Goal: Task Accomplishment & Management: Complete application form

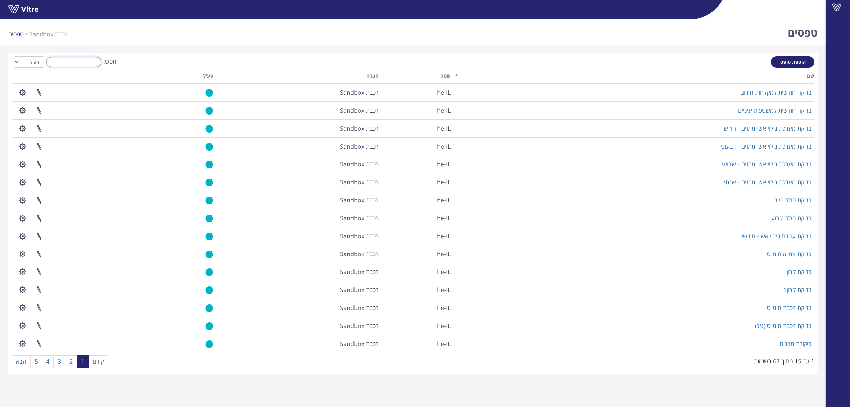
click at [94, 59] on input "חפש:" at bounding box center [73, 62] width 55 height 10
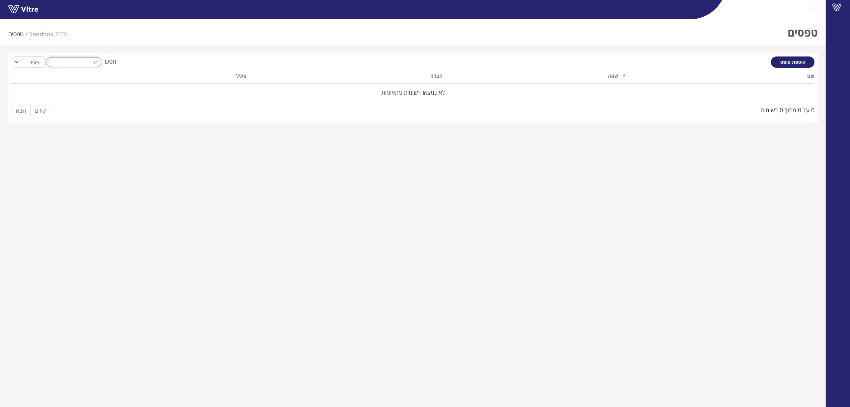
type input "דפ"
click at [784, 60] on span "הוספת טופס" at bounding box center [792, 62] width 25 height 6
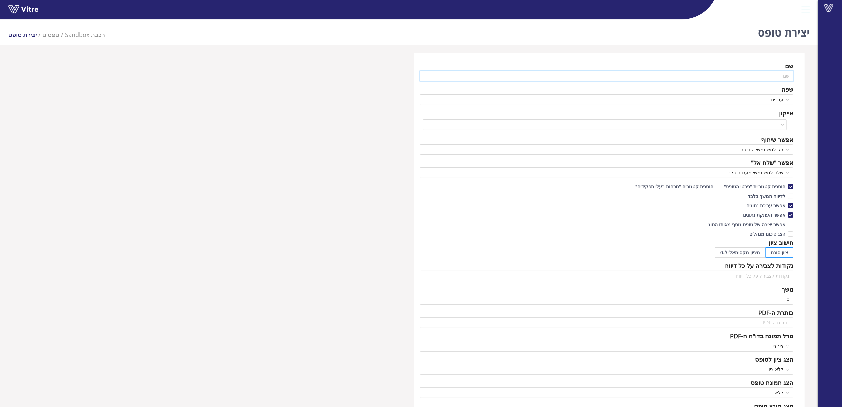
click at [746, 76] on input "text" at bounding box center [607, 76] width 374 height 11
type input "בדיקה שבועית לדיפיברילטור"
click at [756, 132] on div "שם בדיקה שבועית לדיפיברילטור שפה עברית אייקון אפשר שיתוף רק למשתמשי החברה אפשר …" at bounding box center [609, 269] width 391 height 433
click at [756, 128] on input "search" at bounding box center [602, 125] width 351 height 10
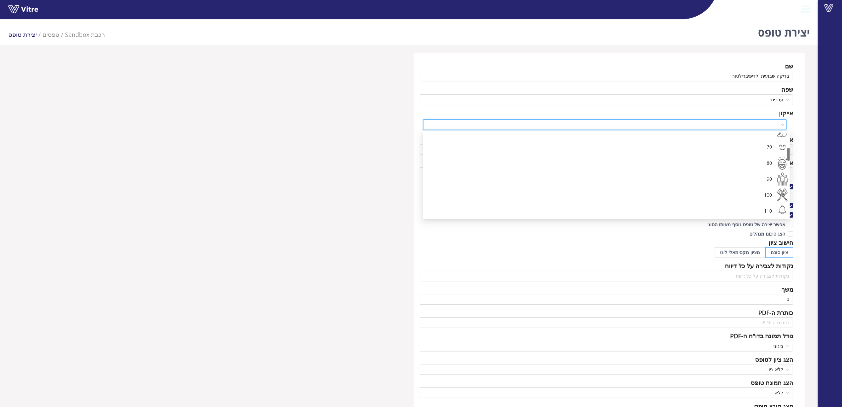
scroll to position [110, 0]
click at [765, 137] on div "130" at bounding box center [600, 140] width 344 height 16
click at [763, 147] on span "רק למשתמשי החברה" at bounding box center [607, 149] width 366 height 10
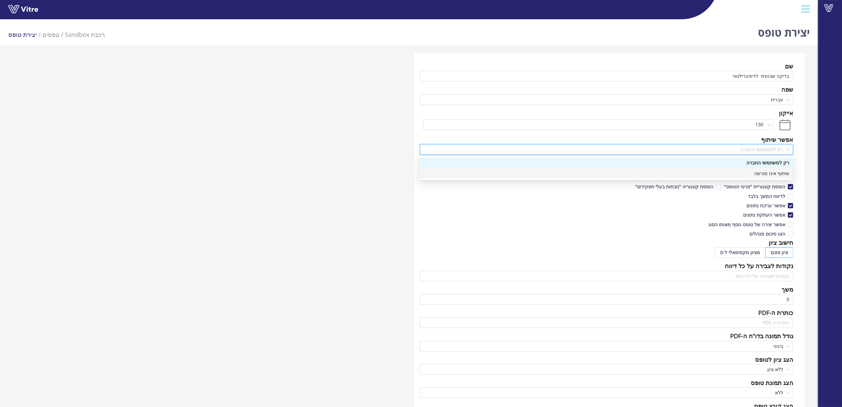
click at [766, 173] on div "שיתוף אינו מורשה" at bounding box center [607, 173] width 366 height 7
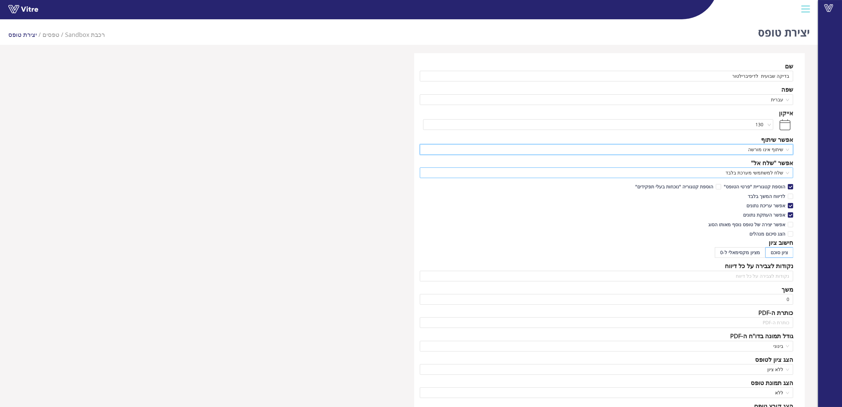
click at [764, 169] on span "שלח למשתמשי מערכת בלבד" at bounding box center [607, 173] width 366 height 10
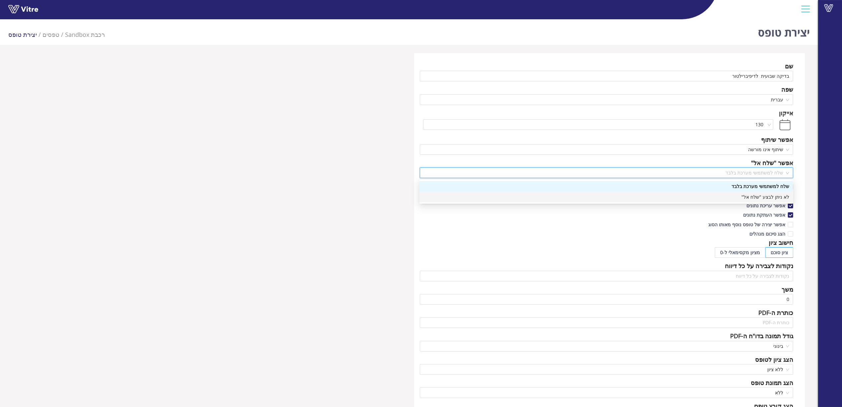
click at [764, 194] on div "לא ניתן לבצע "שלח אל"" at bounding box center [607, 196] width 366 height 7
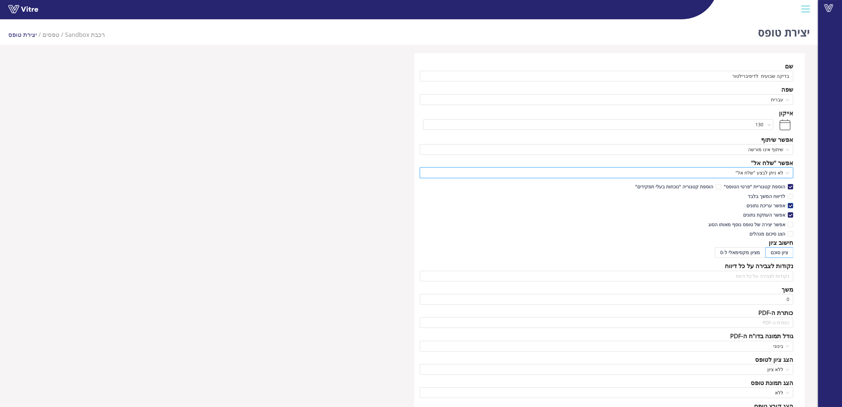
click at [768, 205] on span "אפשר עריכת נתונים" at bounding box center [766, 205] width 44 height 6
click at [787, 205] on input "אפשר עריכת נתונים" at bounding box center [790, 207] width 6 height 6
checkbox input "false"
click at [768, 212] on span "אפשר העתקת נתונים" at bounding box center [764, 214] width 47 height 6
click at [787, 213] on input "אפשר העתקת נתונים" at bounding box center [790, 216] width 6 height 6
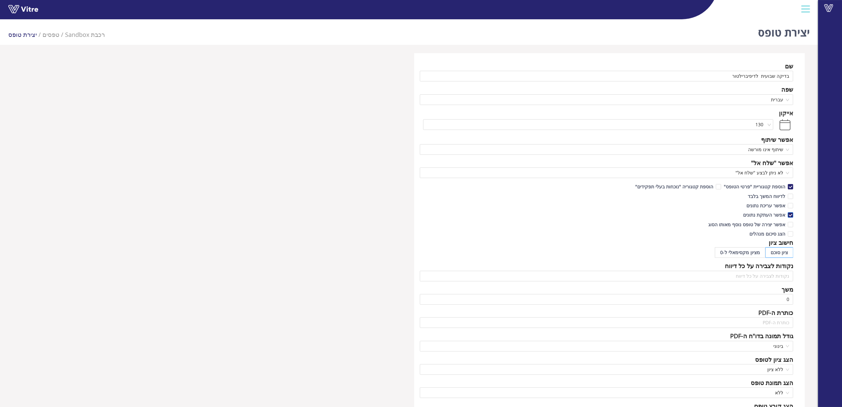
checkbox input "false"
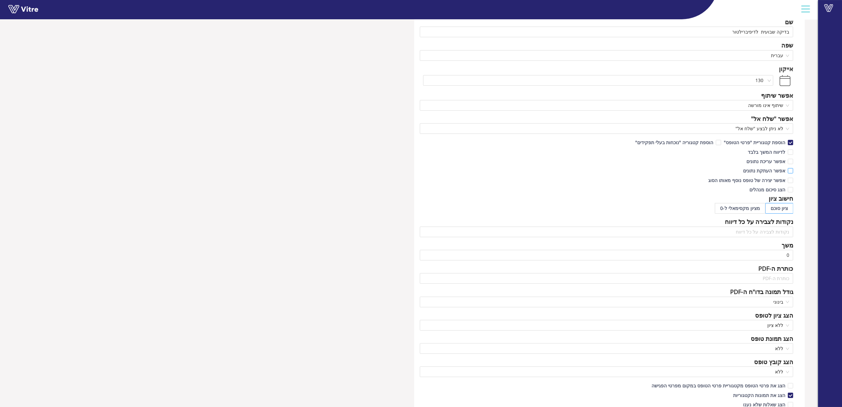
scroll to position [80, 0]
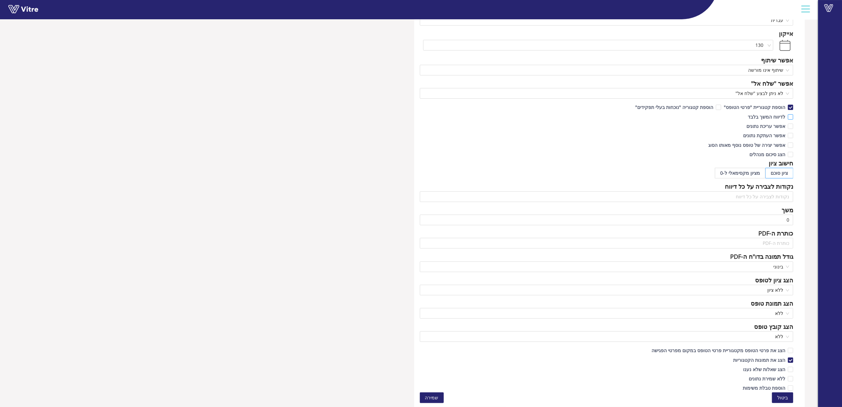
click at [764, 114] on span "לדיווח המשך בלבד" at bounding box center [766, 117] width 43 height 6
click at [787, 116] on input "לדיווח המשך בלבד" at bounding box center [790, 119] width 6 height 6
checkbox input "true"
click at [437, 396] on span "שמירה" at bounding box center [431, 397] width 13 height 7
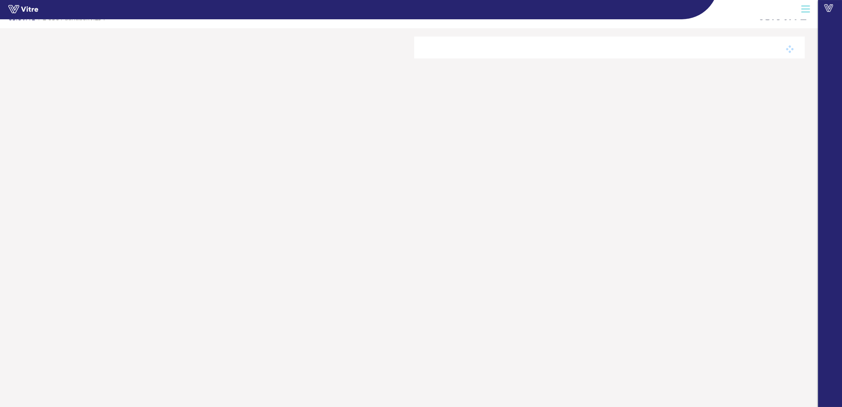
scroll to position [17, 0]
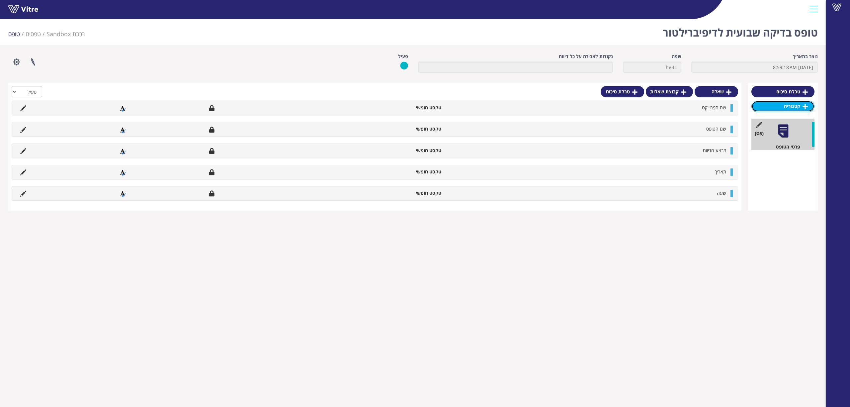
click at [780, 109] on link "קטגוריה" at bounding box center [782, 106] width 63 height 11
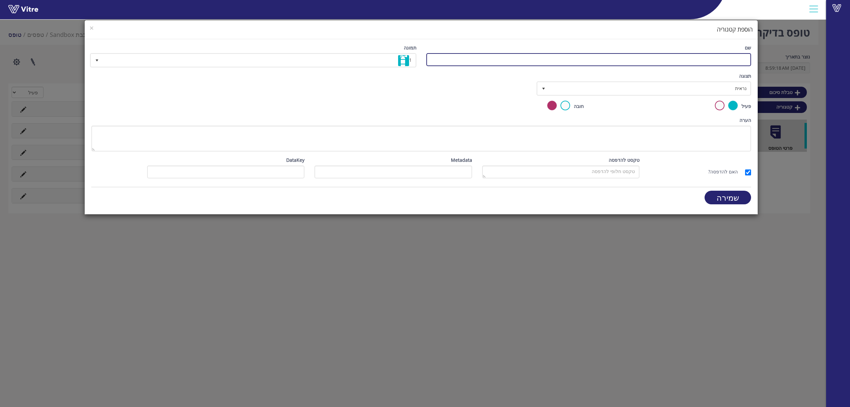
click at [733, 58] on input "שם" at bounding box center [588, 59] width 325 height 13
type input "בדיקה שבועית לדיפיברילטור"
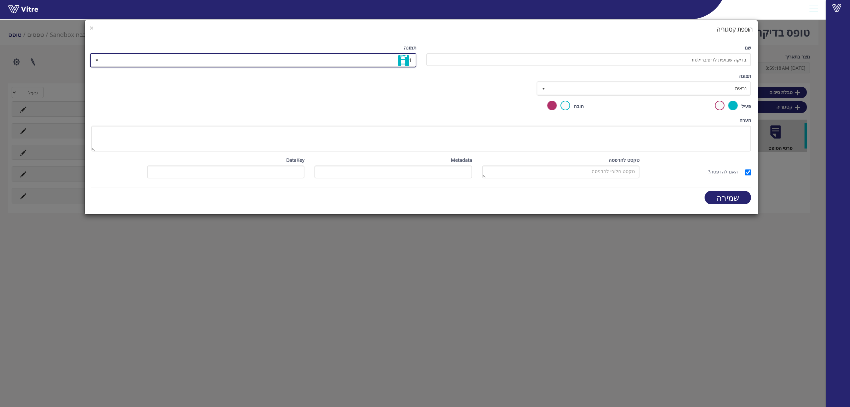
click at [384, 62] on span "1" at bounding box center [259, 60] width 313 height 12
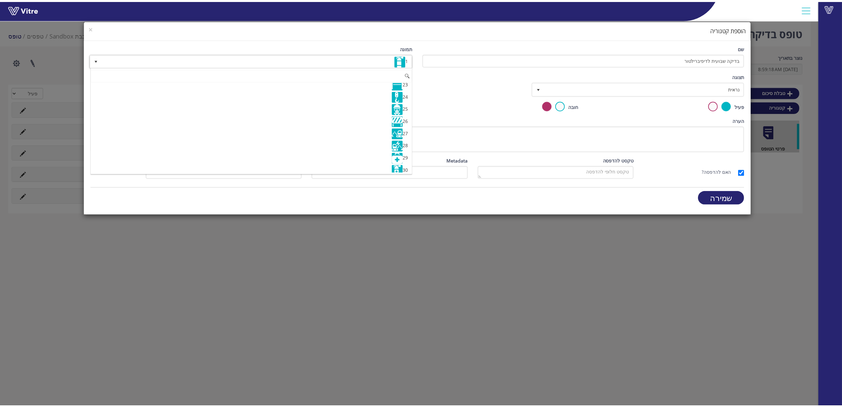
scroll to position [288, 0]
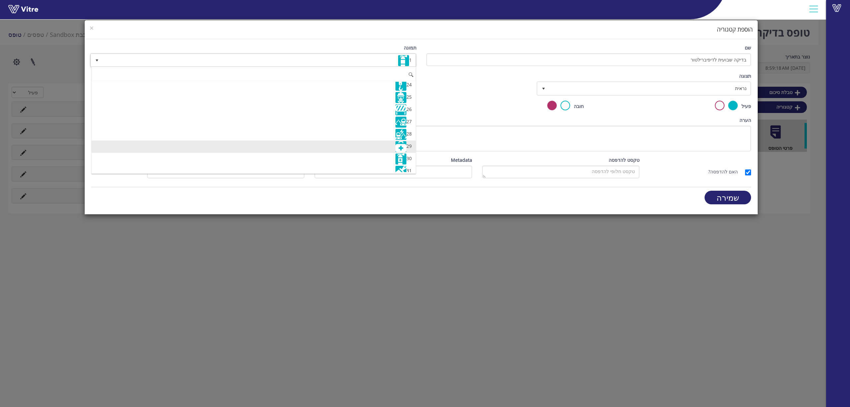
click at [388, 153] on li "29" at bounding box center [254, 146] width 324 height 12
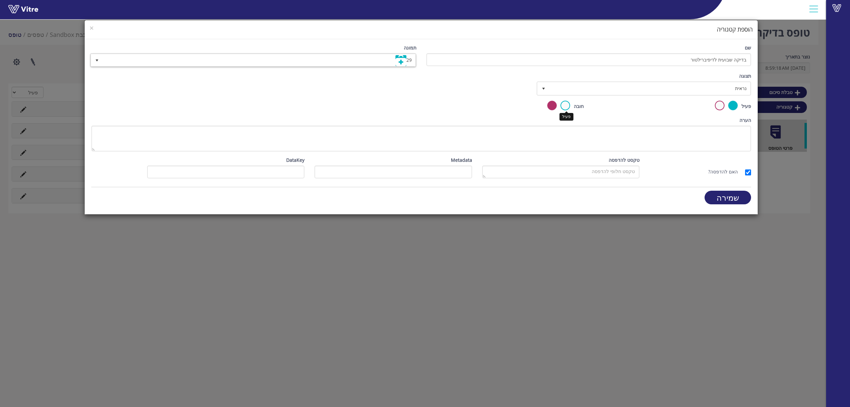
click at [565, 104] on label at bounding box center [565, 106] width 10 height 10
click at [0, 0] on input "radio" at bounding box center [0, 0] width 0 height 0
click at [719, 195] on input "שמירה" at bounding box center [727, 198] width 46 height 14
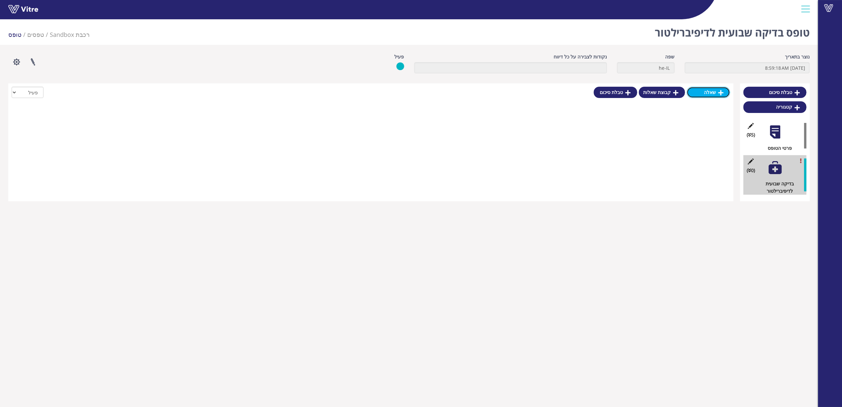
click at [700, 95] on link "שאלה" at bounding box center [708, 92] width 43 height 11
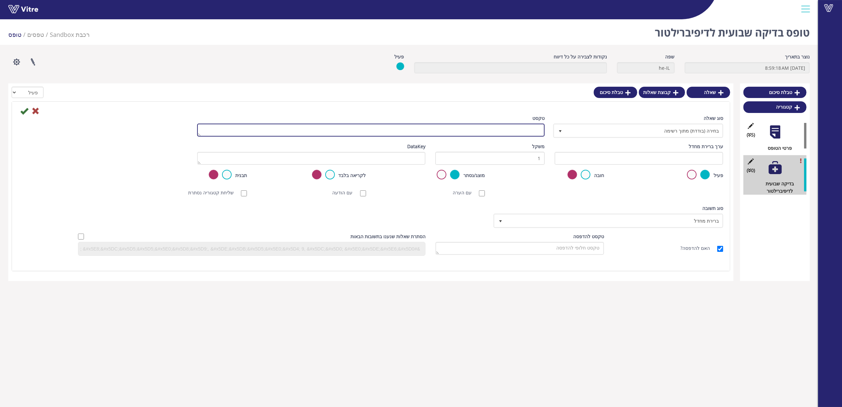
click at [528, 132] on textarea "טקסט" at bounding box center [371, 129] width 348 height 13
type textarea "ה"
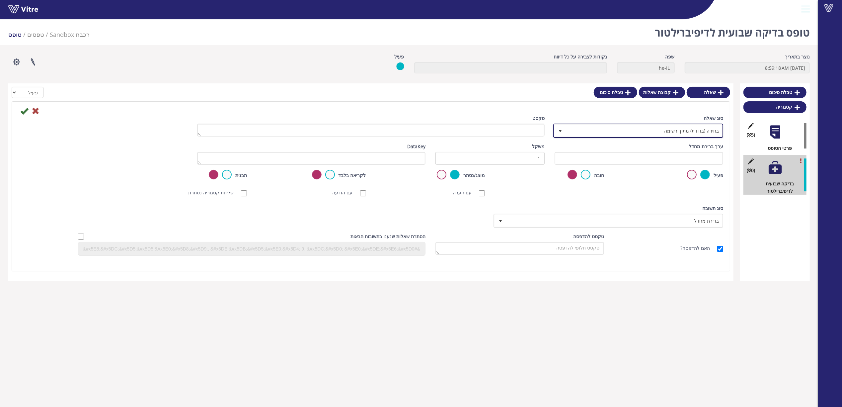
click at [663, 125] on span "בחירה (בודדת) מתוך רשימה" at bounding box center [644, 130] width 157 height 12
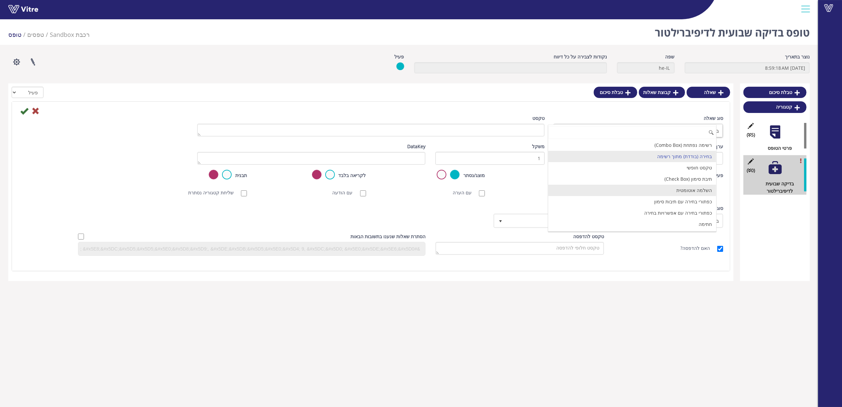
click at [676, 189] on li "השלמה אוטומטית" at bounding box center [632, 190] width 168 height 11
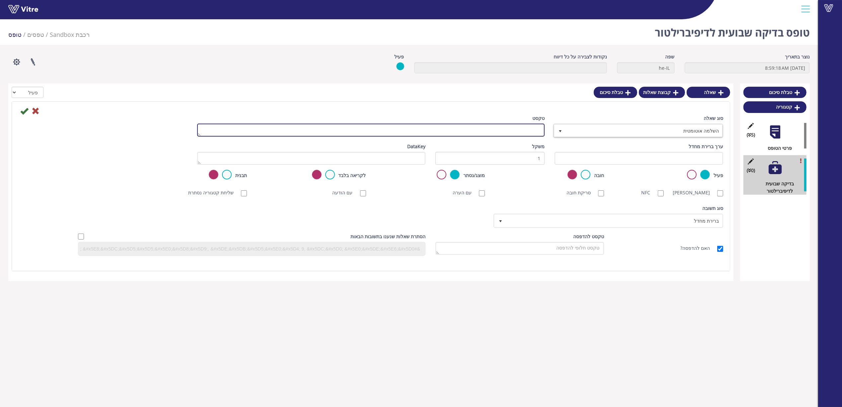
click at [535, 131] on textarea "טקסט" at bounding box center [371, 129] width 348 height 13
type textarea "ה"
type textarea "ב"
type textarea "דיפיברילטור"
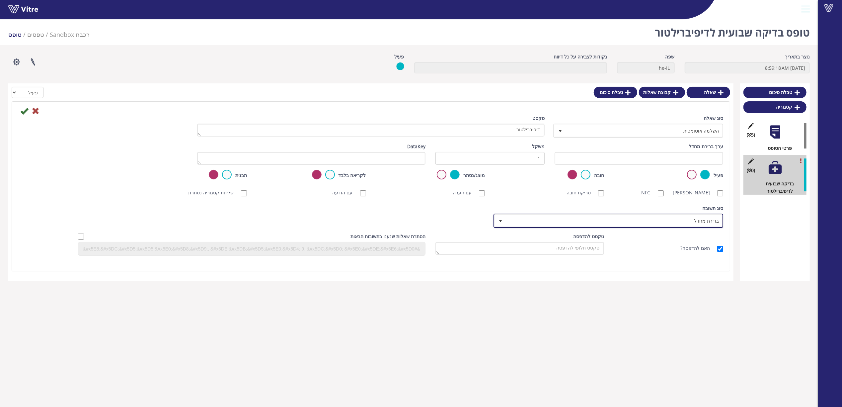
click at [662, 215] on span "ברירת מחדל" at bounding box center [614, 220] width 216 height 12
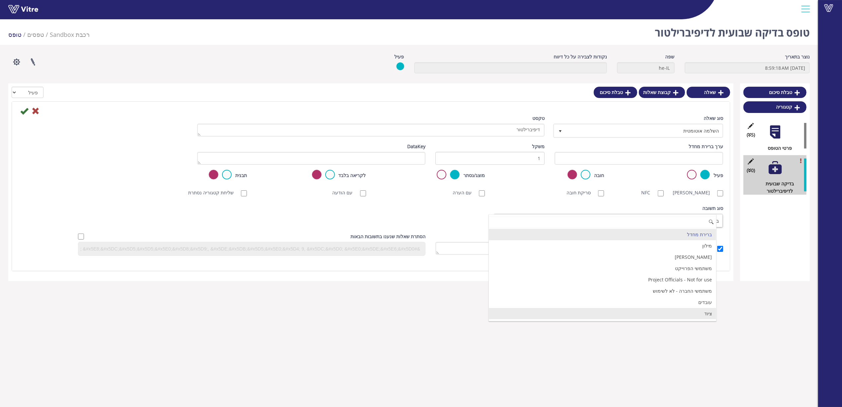
click at [674, 310] on li "ציוד" at bounding box center [602, 313] width 227 height 11
checkbox input "true"
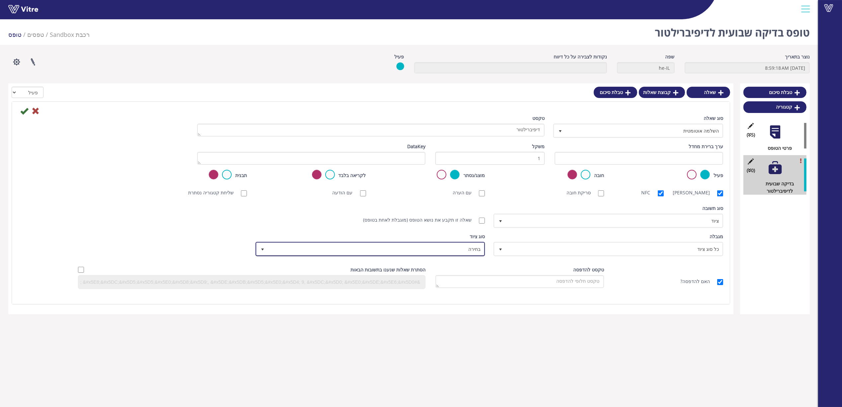
click at [461, 250] on span "בחירה" at bounding box center [376, 249] width 216 height 12
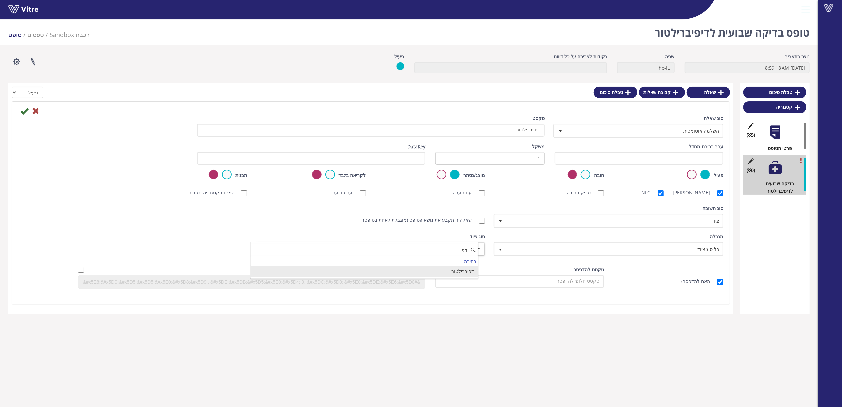
click at [455, 273] on li "דפיברילטור" at bounding box center [364, 271] width 227 height 11
type input "דפ"
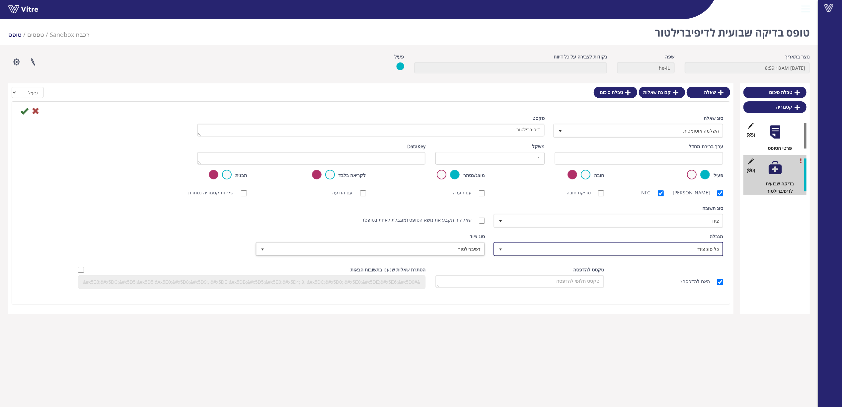
click at [622, 250] on span "כל סוג ציוד" at bounding box center [614, 249] width 216 height 12
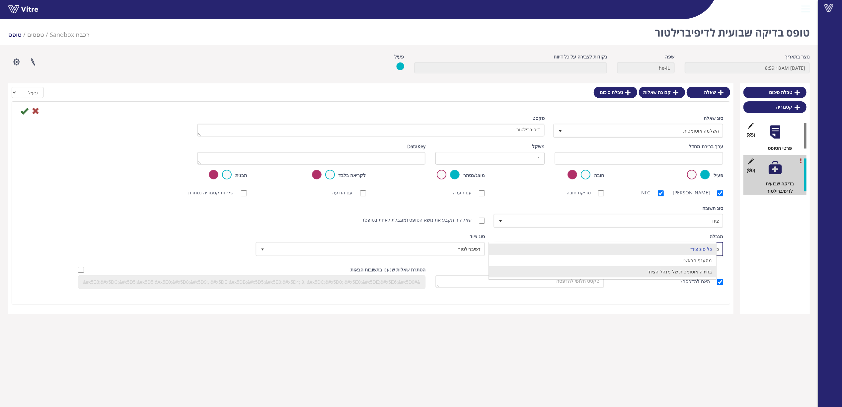
click at [660, 274] on li "בחירה אוטומטית של מנהל הציוד" at bounding box center [602, 271] width 227 height 11
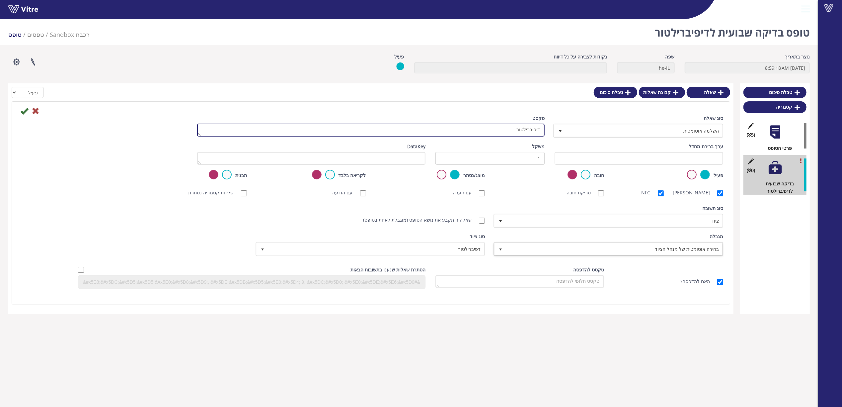
click at [538, 127] on textarea "דיפיברילטור" at bounding box center [371, 129] width 348 height 13
type textarea "מס' דיפיברילטור"
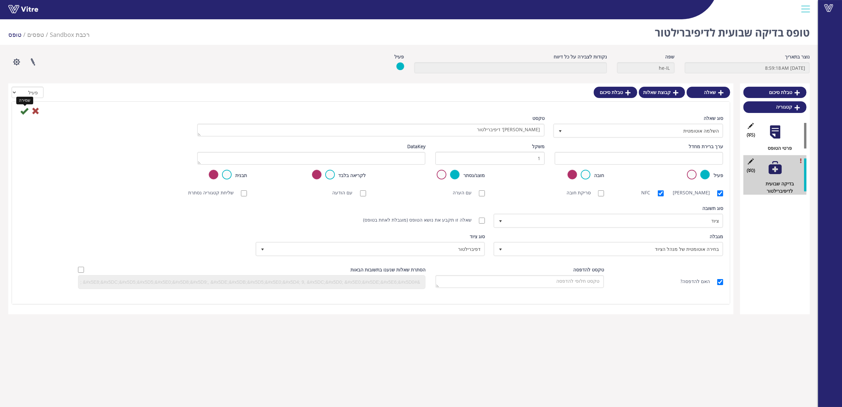
click at [25, 114] on icon at bounding box center [24, 111] width 8 height 8
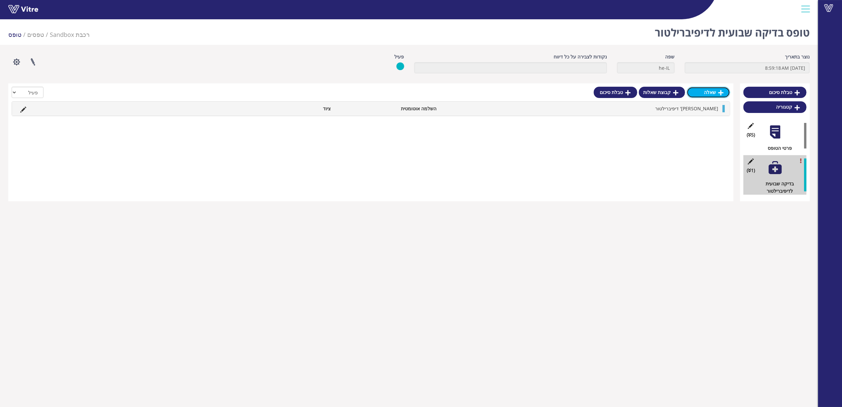
click at [699, 94] on link "שאלה" at bounding box center [708, 92] width 43 height 11
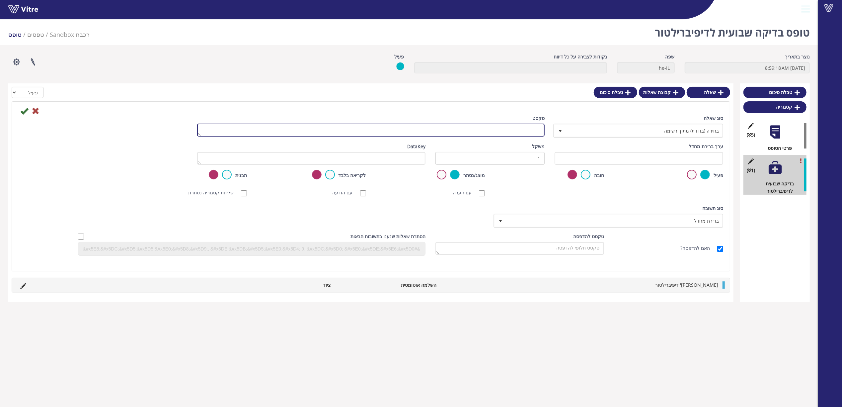
click at [506, 126] on textarea "טקסט" at bounding box center [371, 129] width 348 height 13
type textarea "האם תקין?"
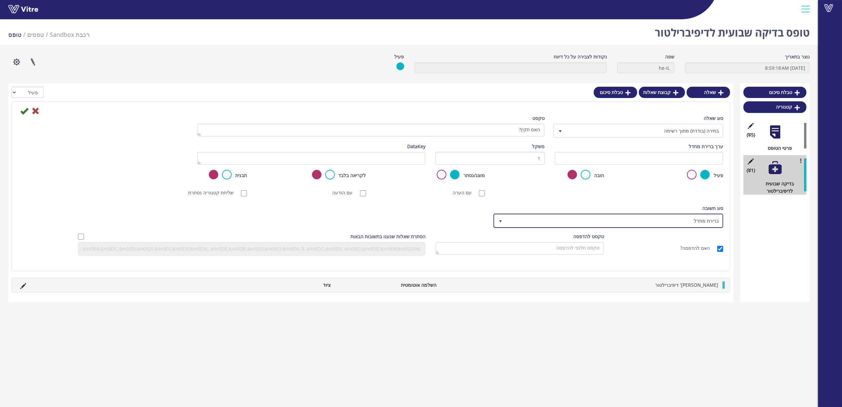
click at [647, 219] on span "ברירת מחדל" at bounding box center [614, 220] width 216 height 12
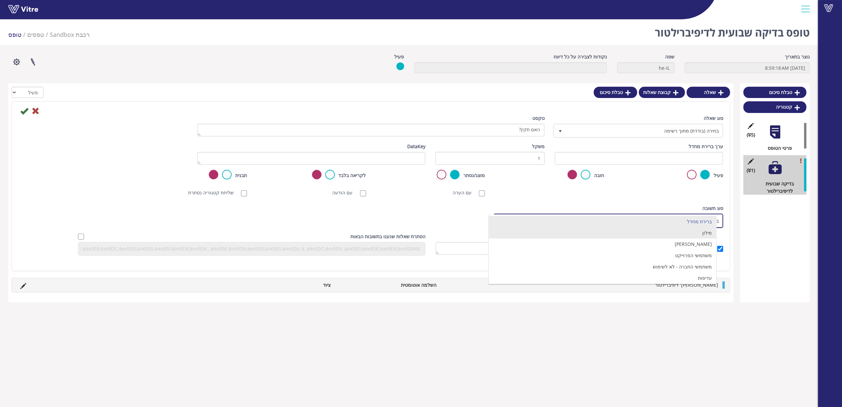
click at [698, 237] on li "מילון" at bounding box center [602, 232] width 227 height 11
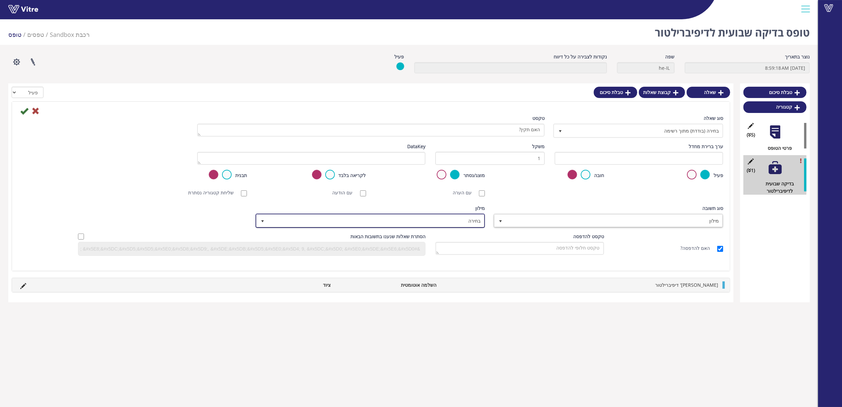
click at [471, 219] on span "בחירה" at bounding box center [376, 220] width 216 height 12
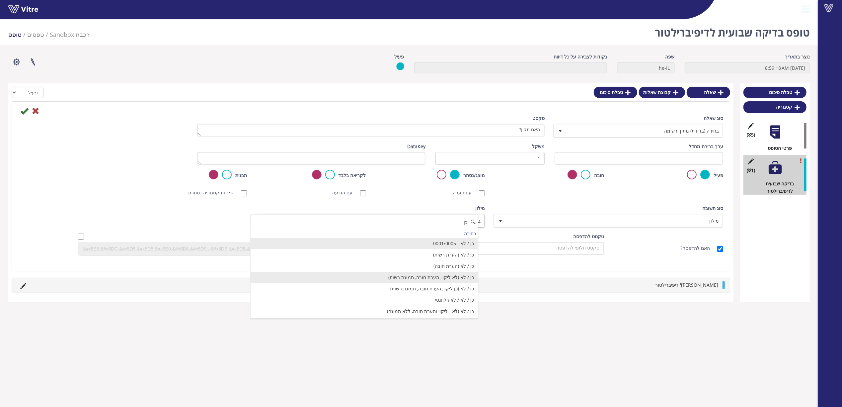
click at [465, 280] on li "כן / לא (לא ליקוי, הערת חובה, תמונת רשות)" at bounding box center [364, 277] width 227 height 11
type input "כן"
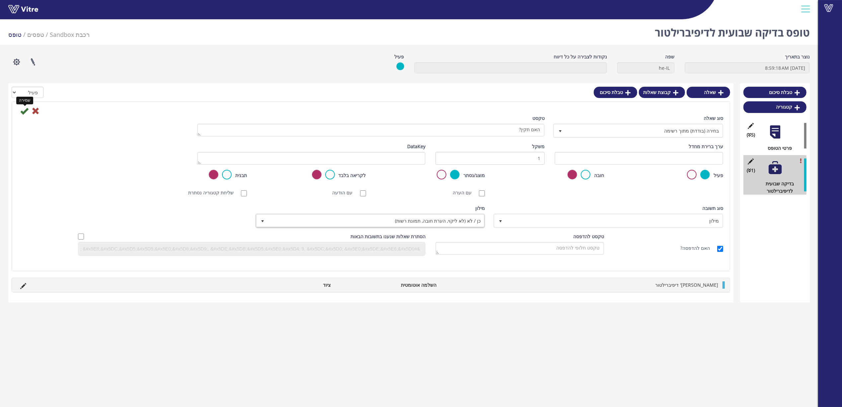
click at [24, 112] on icon at bounding box center [24, 111] width 8 height 8
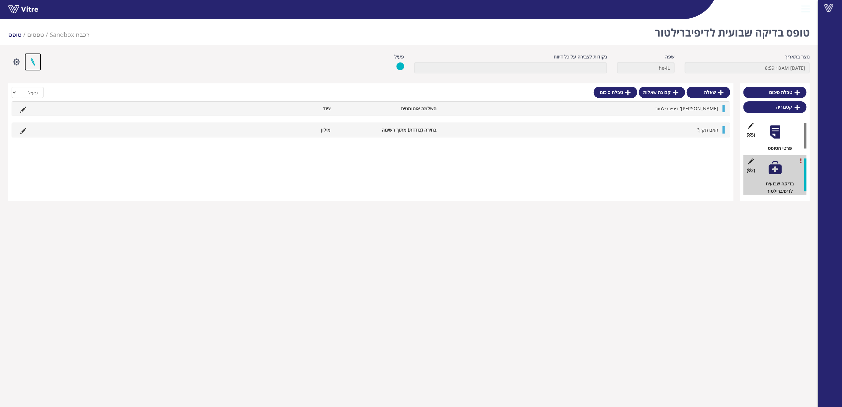
click at [34, 66] on link at bounding box center [33, 62] width 17 height 18
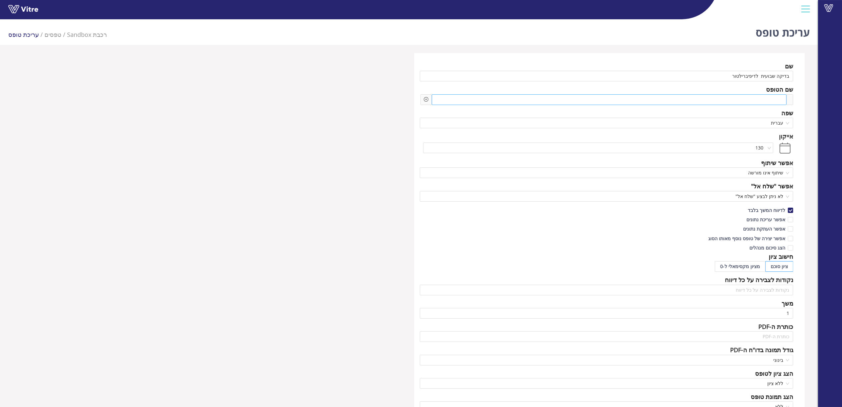
click at [721, 101] on span at bounding box center [746, 99] width 70 height 7
click at [426, 100] on icon "plus-circle" at bounding box center [426, 99] width 2 height 2
click at [461, 103] on input "search" at bounding box center [482, 105] width 81 height 10
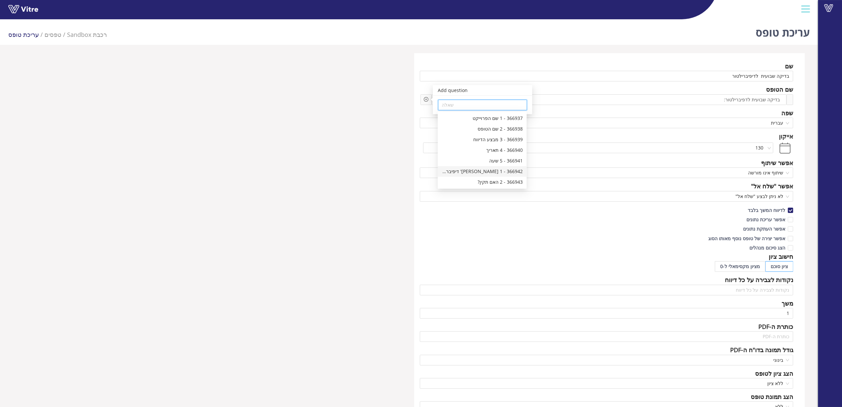
click at [491, 171] on div "366942 - 1 [PERSON_NAME]' דיפיברילטור" at bounding box center [482, 171] width 81 height 7
type input "366942 - 1 [PERSON_NAME]' דיפיברילטור"
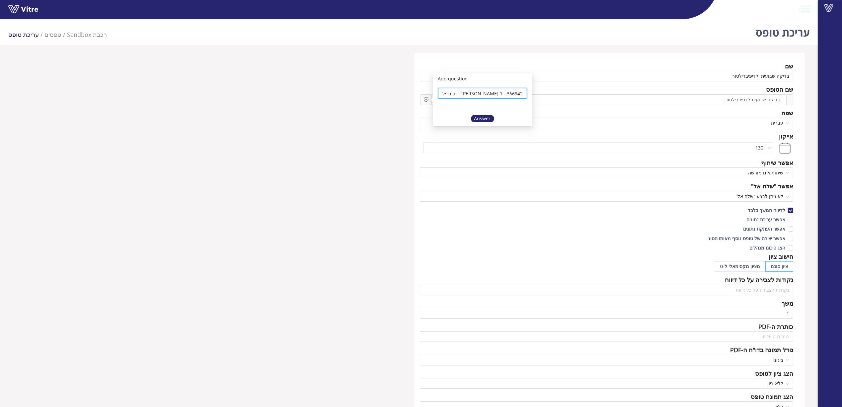
click at [483, 120] on div "Answer" at bounding box center [482, 118] width 23 height 7
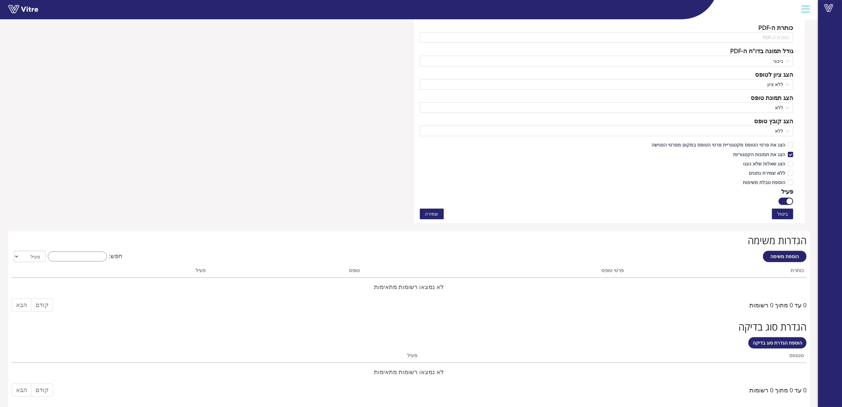
click at [429, 214] on span "שמירה" at bounding box center [431, 213] width 13 height 7
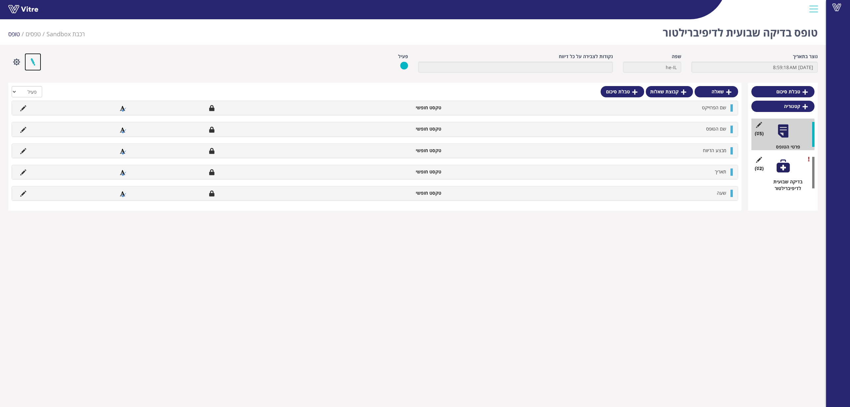
click at [34, 60] on link at bounding box center [33, 62] width 17 height 18
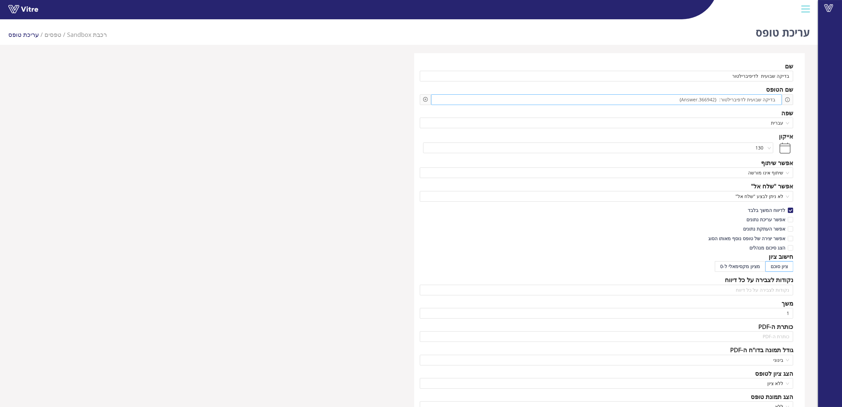
click at [659, 97] on div "בדיקה שבועית לדפיברילטור: {366942.Answer}" at bounding box center [606, 99] width 351 height 11
click at [425, 99] on icon "plus-circle" at bounding box center [425, 99] width 5 height 5
click at [446, 108] on input "search" at bounding box center [482, 105] width 81 height 10
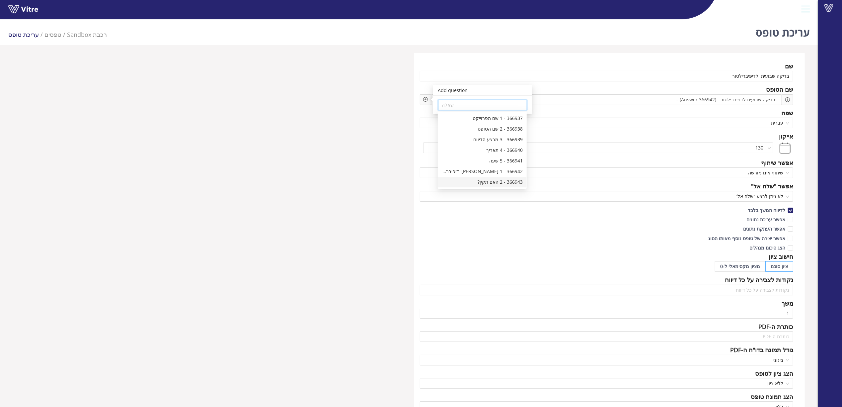
click at [482, 178] on div "366943 - 2 האם תקין?" at bounding box center [482, 181] width 81 height 7
type input "366943 - 2 האם תקין?"
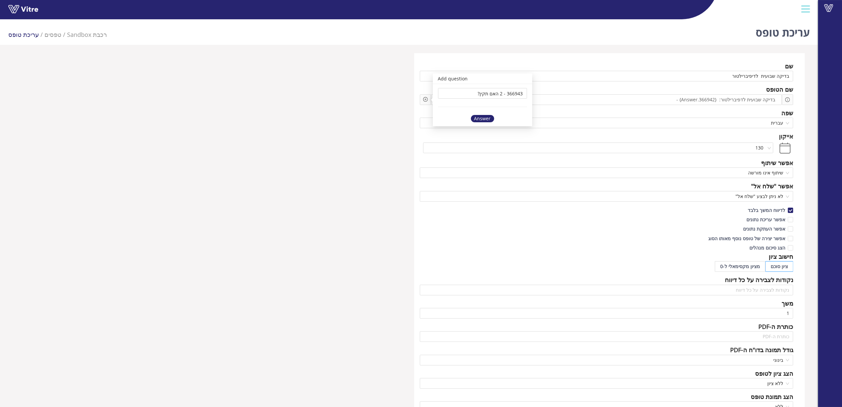
click at [482, 120] on div "Answer" at bounding box center [482, 118] width 23 height 7
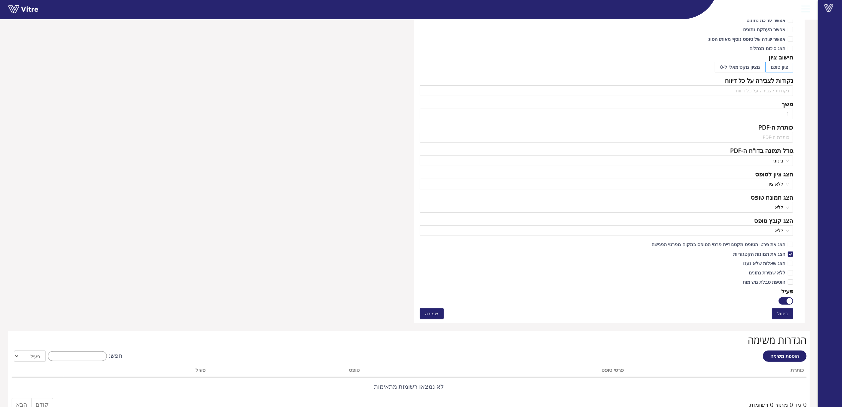
click at [439, 314] on button "שמירה" at bounding box center [432, 313] width 24 height 11
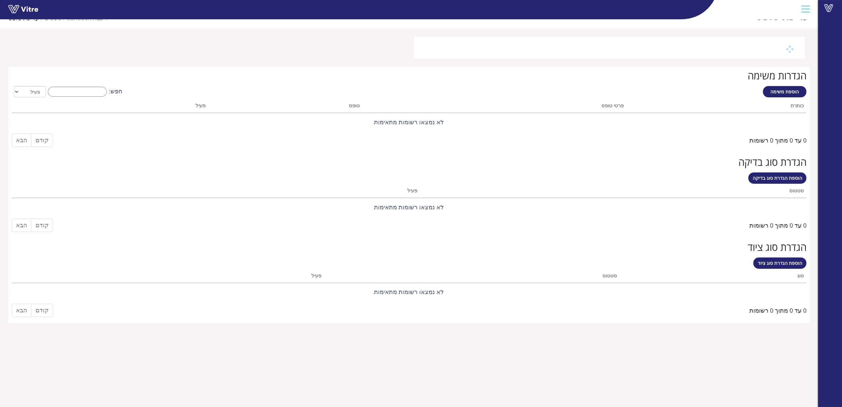
scroll to position [17, 0]
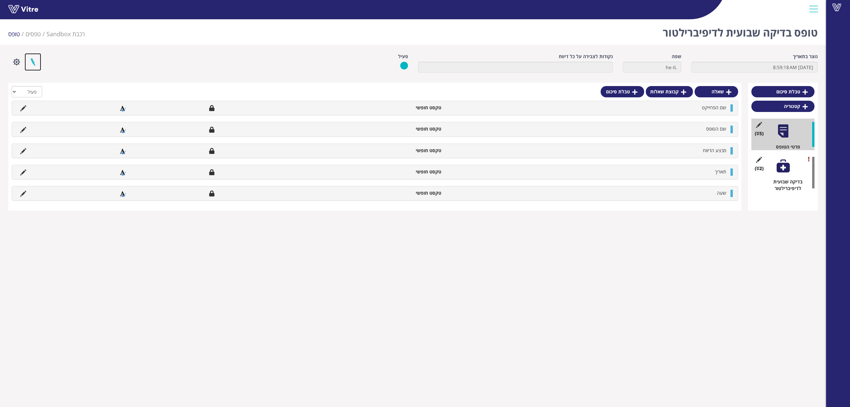
click at [39, 55] on link at bounding box center [33, 62] width 17 height 18
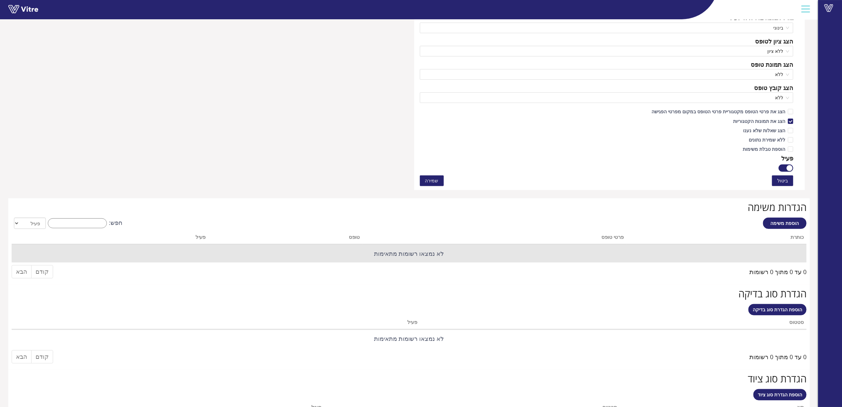
scroll to position [382, 0]
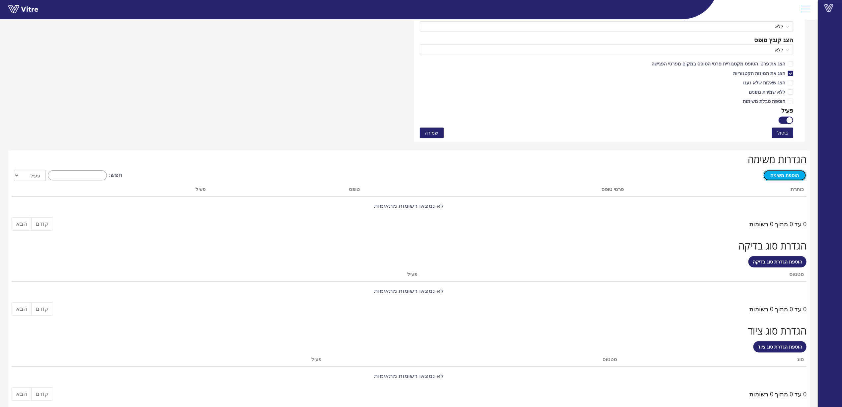
click at [783, 177] on span "הוספת משימה" at bounding box center [785, 175] width 29 height 6
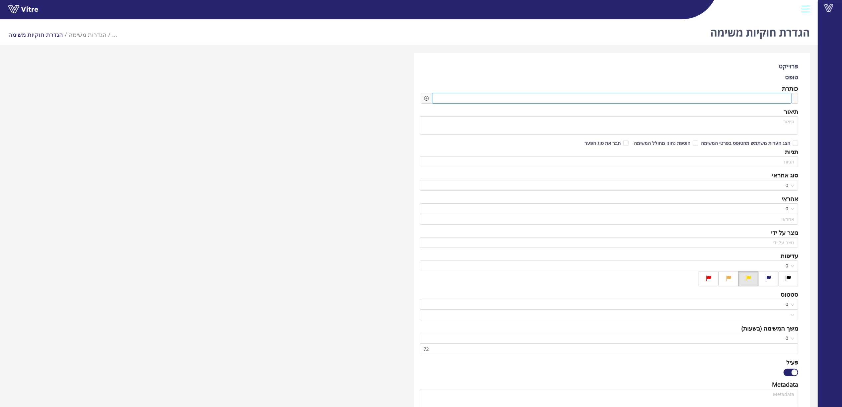
type input "גיל בר"
click at [752, 99] on span at bounding box center [750, 98] width 71 height 7
click at [427, 98] on icon "plus-circle" at bounding box center [427, 98] width 2 height 2
click at [452, 103] on input "search" at bounding box center [483, 103] width 81 height 10
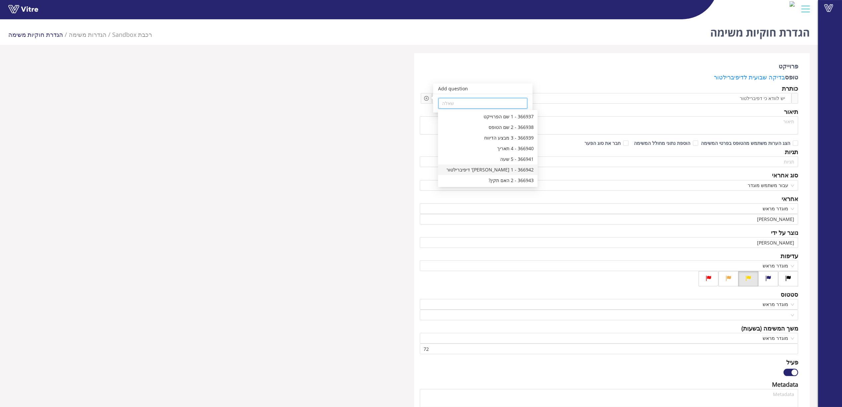
click at [495, 168] on div "366942 - 1 מס' דיפיברילטור" at bounding box center [488, 169] width 92 height 7
type input "366942 - 1 מס' דיפיברילטור"
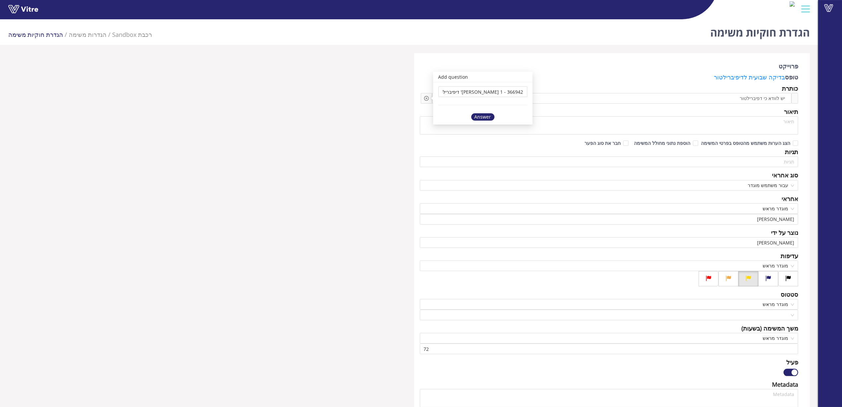
click at [487, 120] on div "Answer" at bounding box center [482, 116] width 23 height 7
click at [649, 100] on span at bounding box center [613, 98] width 71 height 7
click at [746, 141] on span "הצג הערות משתמש מהטופס בפרטי המשימה" at bounding box center [746, 143] width 95 height 6
click at [792, 142] on input "הצג הערות משתמש מהטופס בפרטי המשימה" at bounding box center [795, 145] width 6 height 6
checkbox input "true"
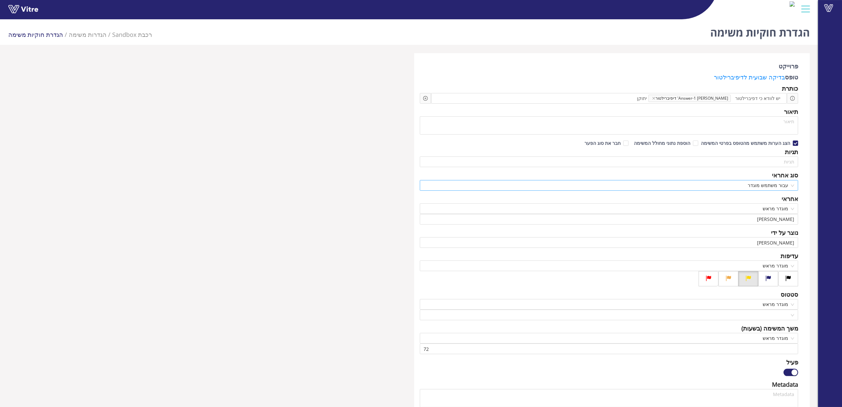
click at [758, 183] on span "עבור משתמש מוגדר" at bounding box center [609, 185] width 371 height 10
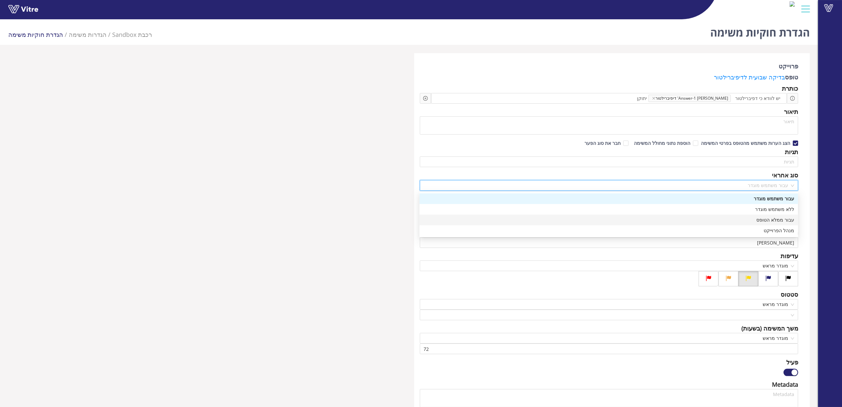
click at [765, 216] on div "עבור ממלא הטופס" at bounding box center [609, 219] width 371 height 7
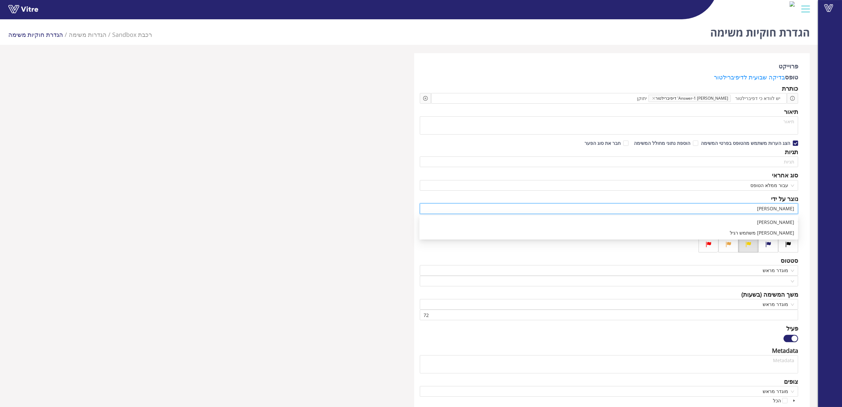
drag, startPoint x: 764, startPoint y: 213, endPoint x: 829, endPoint y: 206, distance: 64.7
click at [829, 206] on div "Vitre הגדרת חוקיות משימה רכבת Sandbox הגדרות משימה הגדרת חוקיות משימה פרוייקט ט…" at bounding box center [421, 337] width 842 height 641
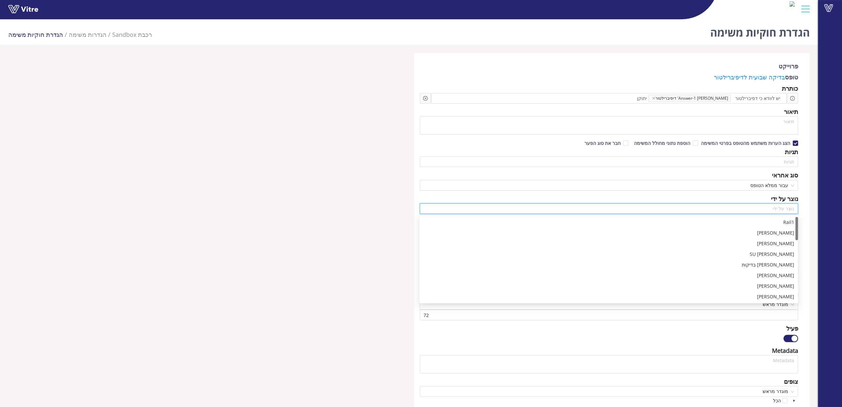
click at [340, 203] on div "פרוייקט טופס בדיקה שבועית לדיפיברילטור כותרת יש לוודא כי דפיברילטור Answer-1 מס…" at bounding box center [409, 355] width 812 height 604
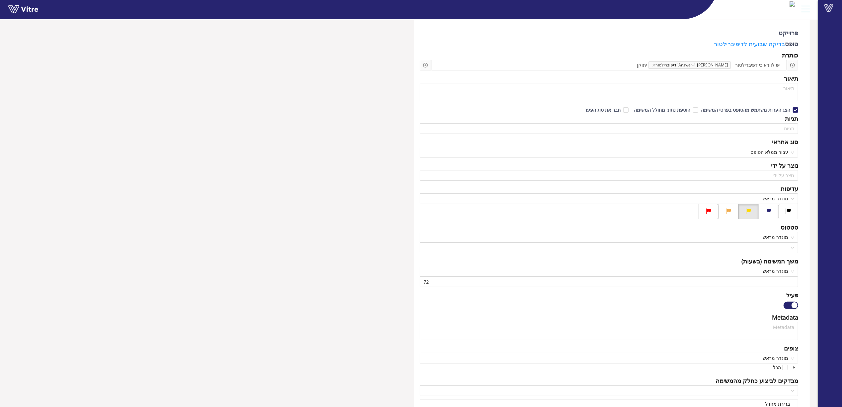
scroll to position [44, 0]
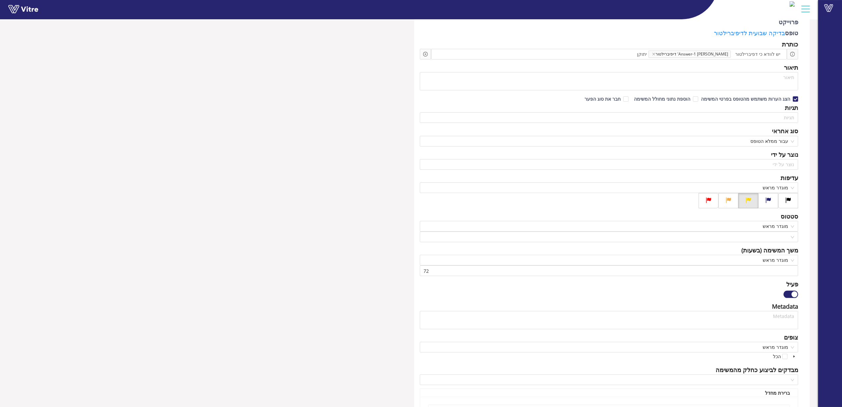
click at [383, 270] on div "פרוייקט טופס בדיקה שבועית לדיפיברילטור כותרת יש לוודא כי דפיברילטור Answer-1 מס…" at bounding box center [409, 311] width 812 height 604
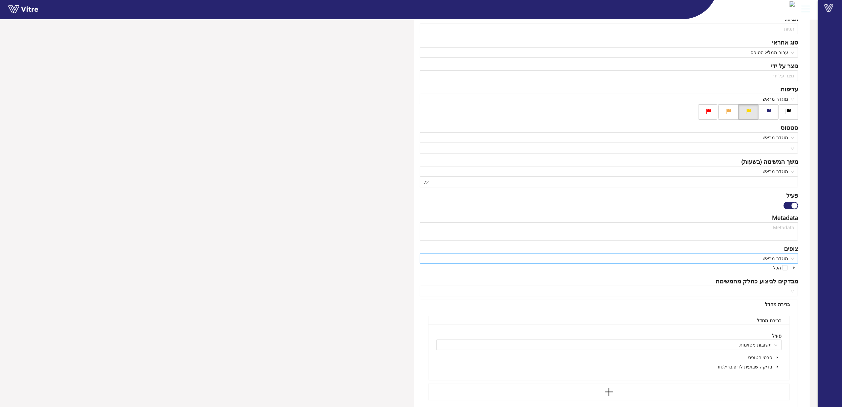
scroll to position [252, 0]
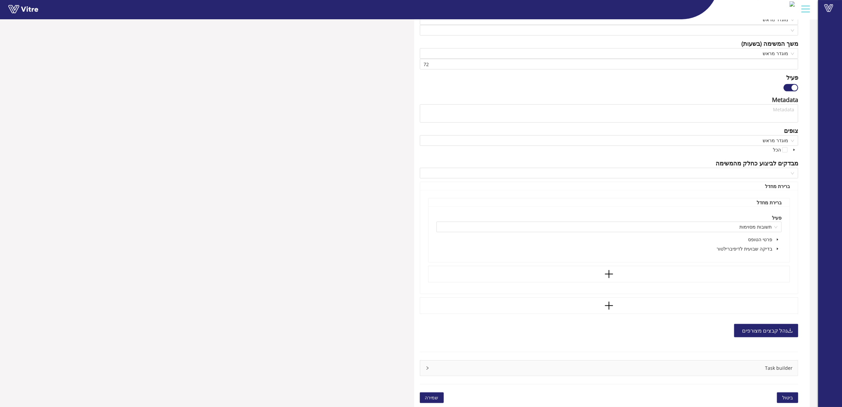
click at [776, 248] on span at bounding box center [778, 249] width 8 height 8
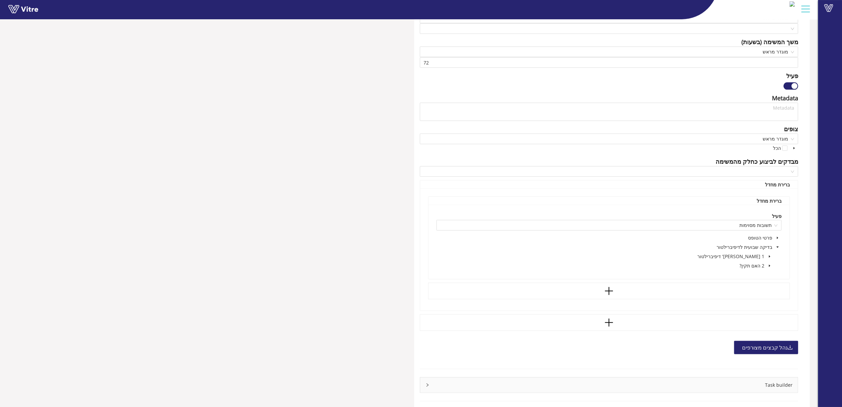
click at [772, 268] on span at bounding box center [770, 266] width 8 height 8
click at [752, 286] on span at bounding box center [752, 284] width 5 height 5
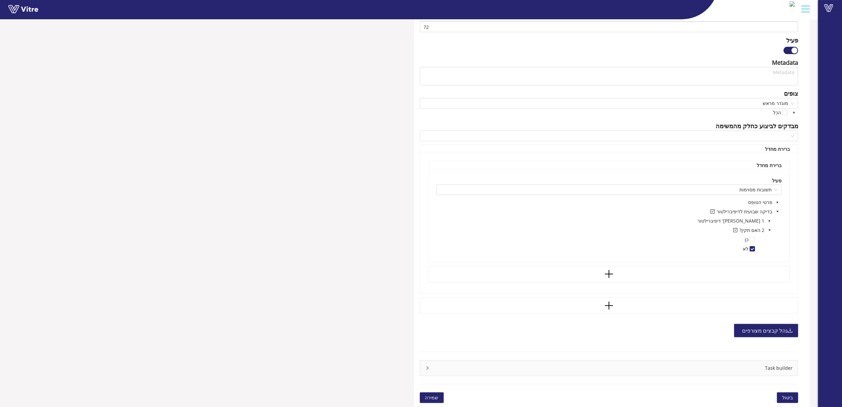
scroll to position [289, 0]
click at [428, 395] on span "שמירה" at bounding box center [431, 397] width 13 height 7
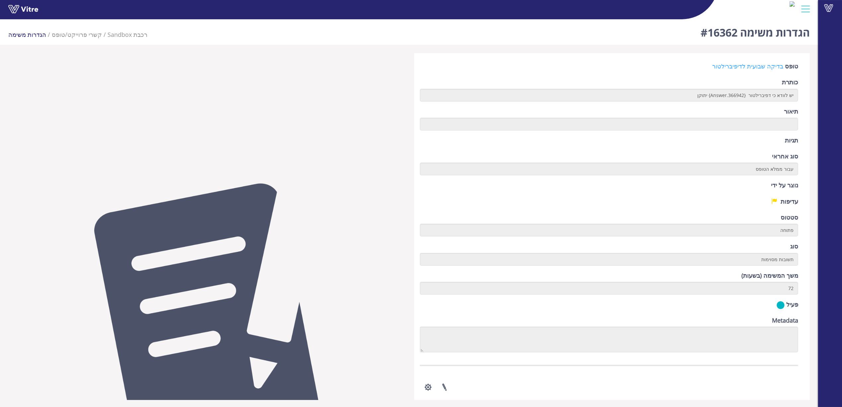
click at [732, 67] on link "בדיקה שבועית לדיפיברילטור" at bounding box center [747, 66] width 71 height 8
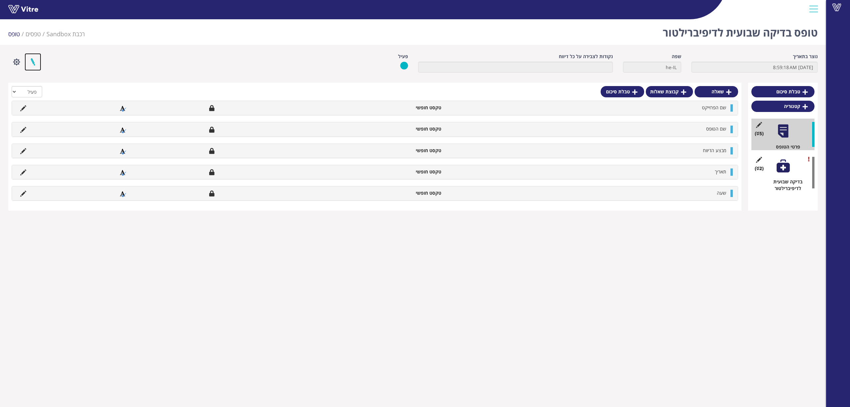
click link
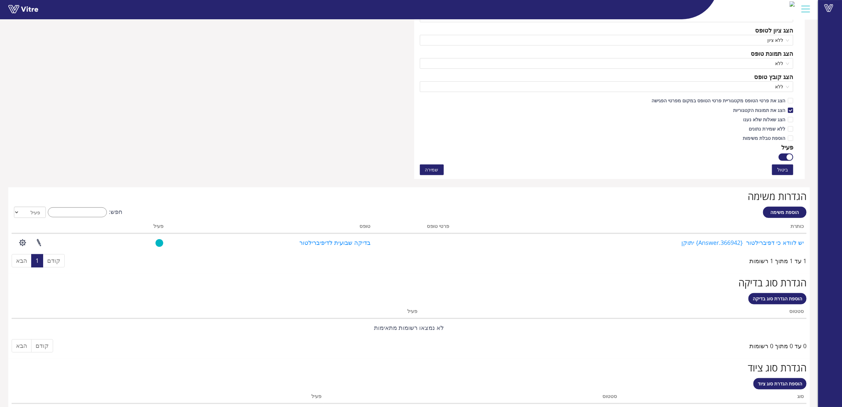
scroll to position [382, 0]
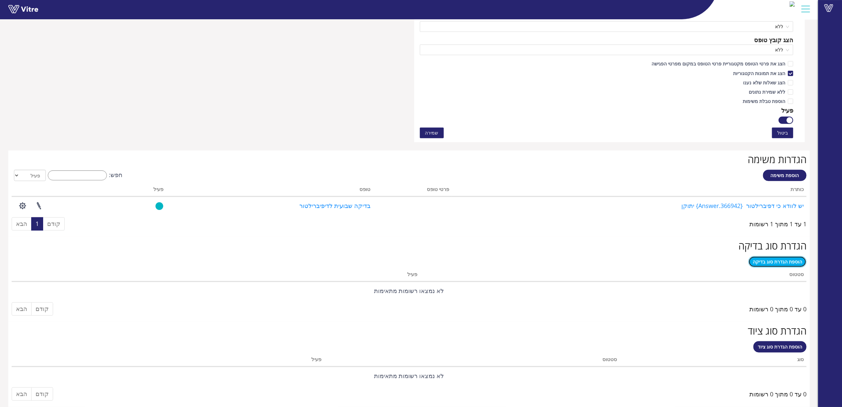
click at [791, 259] on span "הוספת הגדרת סוג בדיקה" at bounding box center [777, 261] width 49 height 6
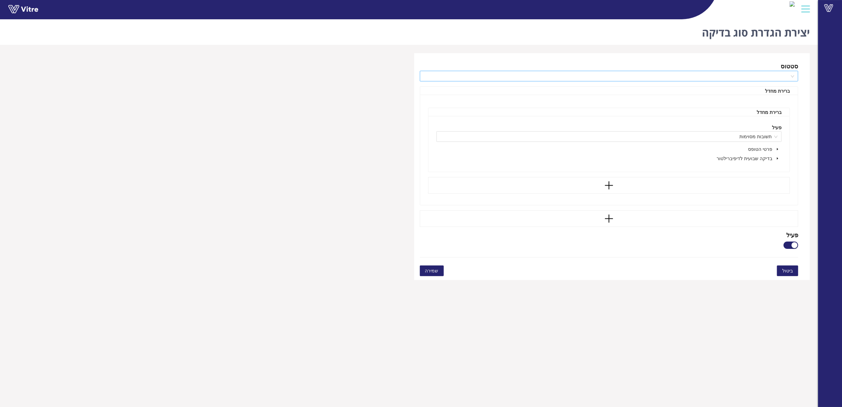
click at [747, 75] on input "search" at bounding box center [607, 76] width 366 height 10
click at [760, 90] on div "עברה בהצלחה" at bounding box center [609, 89] width 371 height 7
click at [779, 157] on icon "caret-down" at bounding box center [777, 158] width 3 height 3
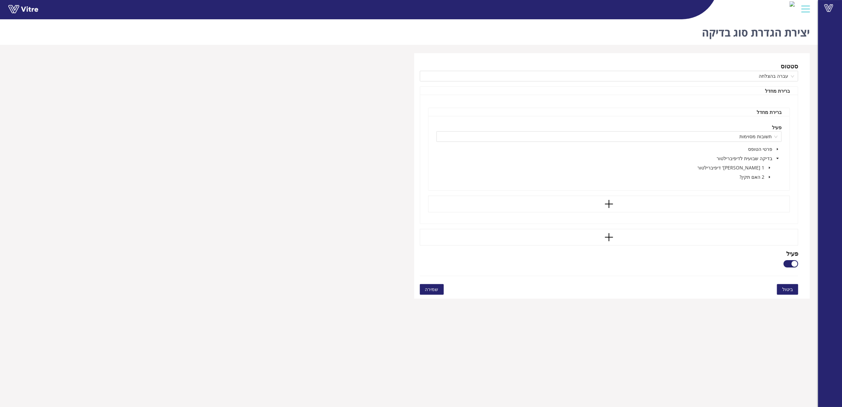
click at [772, 174] on span at bounding box center [770, 177] width 8 height 8
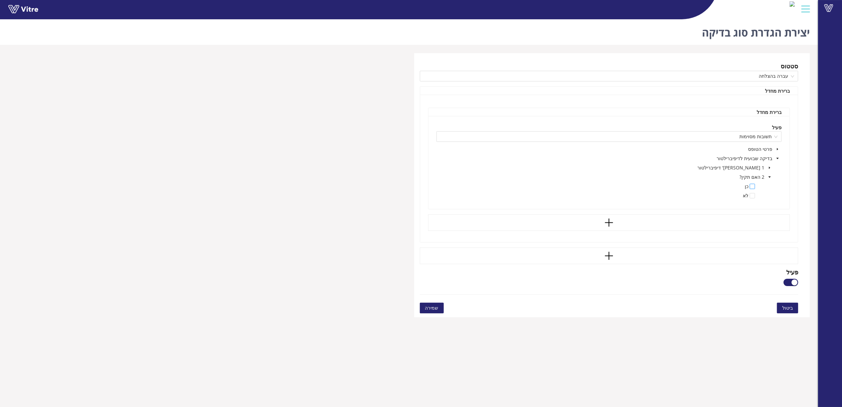
click at [753, 187] on span at bounding box center [752, 186] width 5 height 5
click at [436, 305] on span "שמירה" at bounding box center [431, 307] width 13 height 7
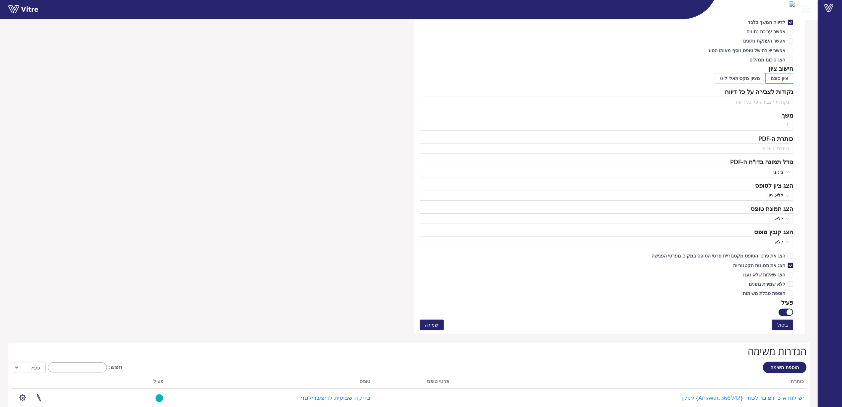
scroll to position [343, 0]
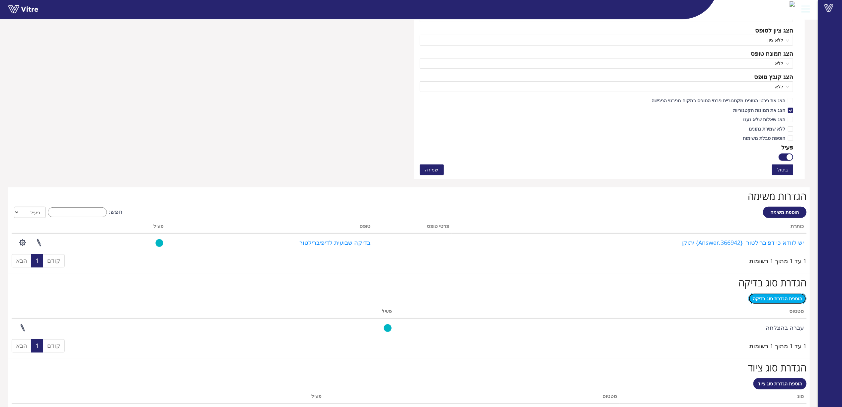
click at [783, 296] on span "הוספת הגדרת סוג בדיקה" at bounding box center [777, 298] width 49 height 6
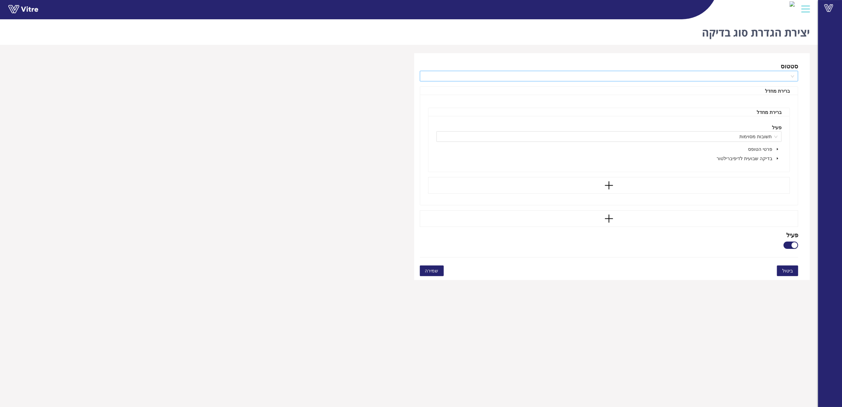
click at [762, 77] on body "Vitre יצירת הגדרת סוג בדיקה סטטוס ברירת מחדל ברירת מחדל פעיל תשובות מסוימות פרט…" at bounding box center [421, 220] width 842 height 407
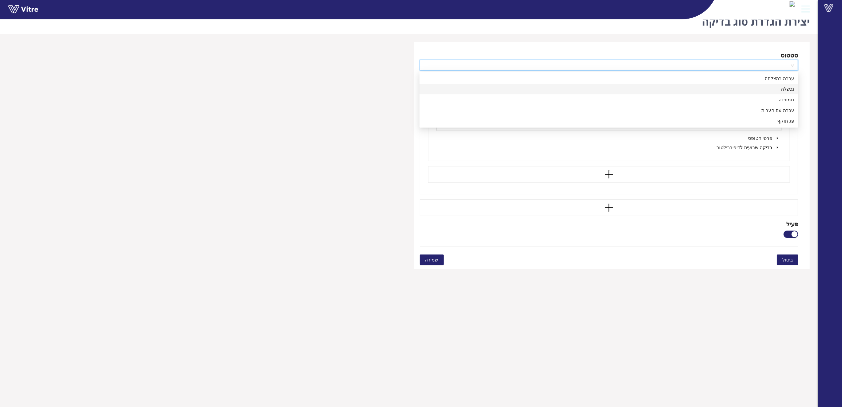
click at [775, 91] on div "נכשלה" at bounding box center [609, 88] width 371 height 7
click at [779, 144] on span at bounding box center [778, 147] width 8 height 8
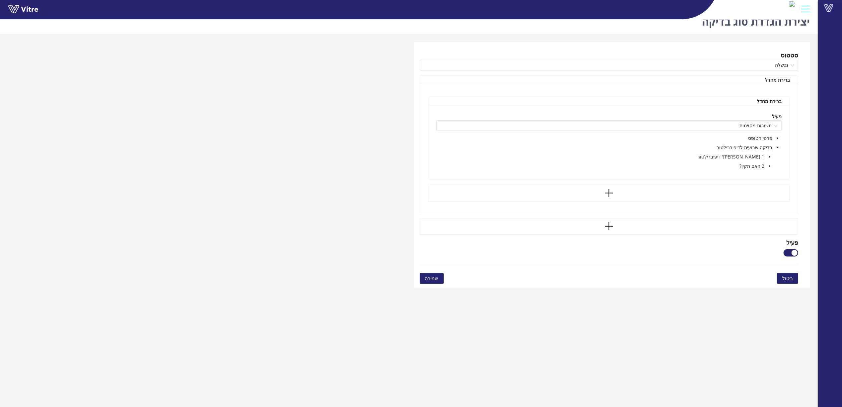
click at [769, 166] on icon "caret-down" at bounding box center [769, 166] width 1 height 2
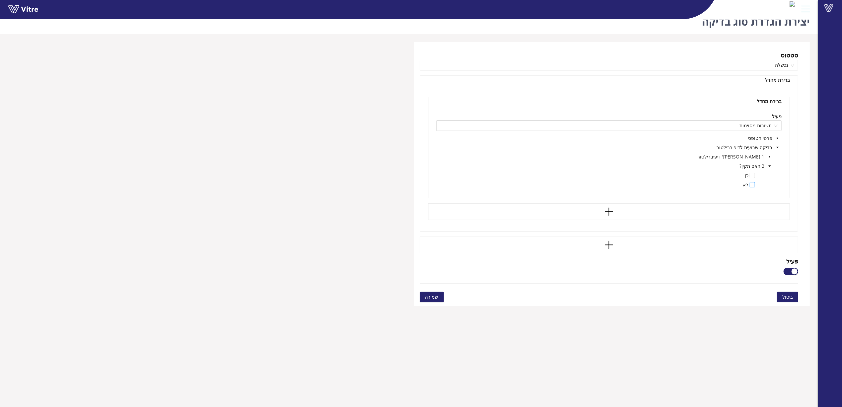
click at [752, 183] on span at bounding box center [752, 184] width 5 height 5
click at [431, 299] on span "שמירה" at bounding box center [431, 296] width 13 height 7
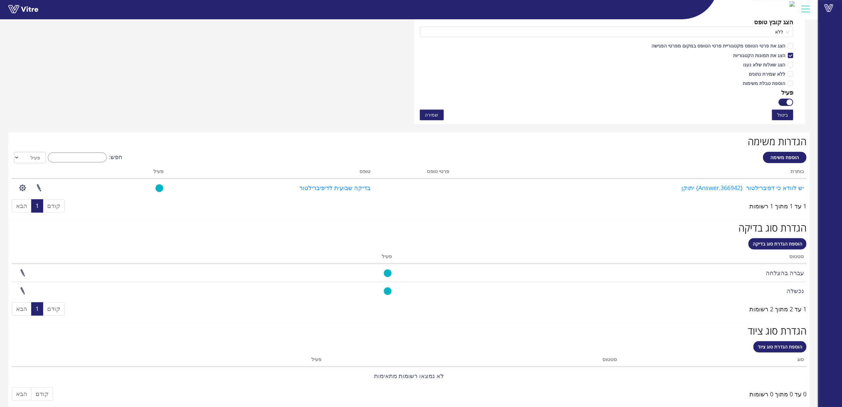
scroll to position [400, 0]
click at [785, 345] on span "הוספת הגדרת סוג ציוד" at bounding box center [780, 346] width 44 height 6
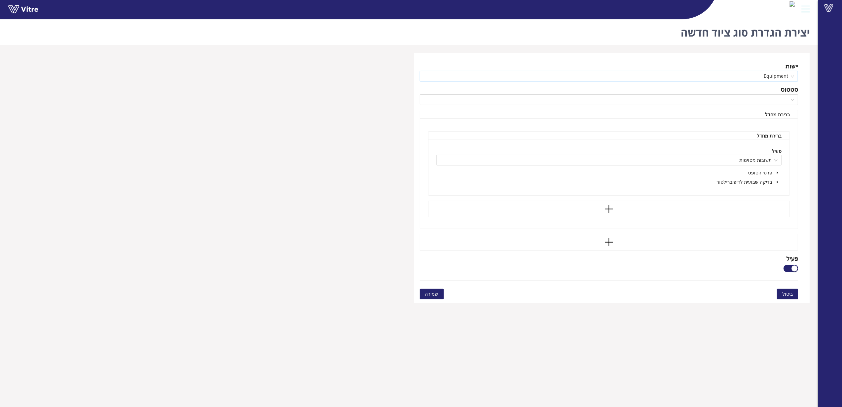
click at [755, 77] on span "Equipment" at bounding box center [609, 76] width 371 height 10
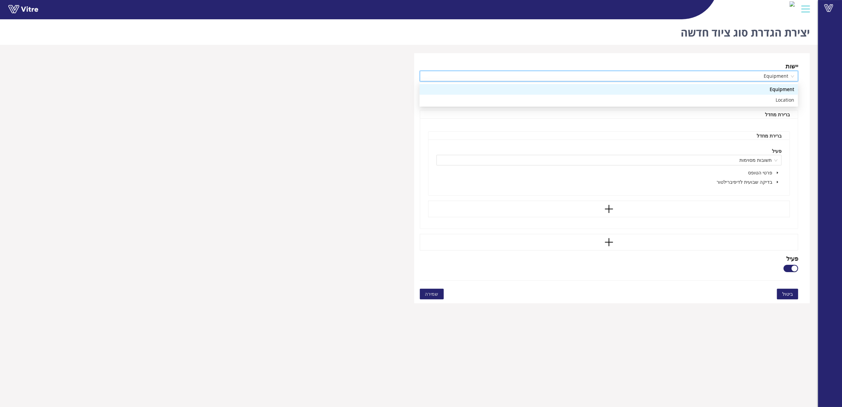
click at [755, 72] on span "Equipment" at bounding box center [609, 76] width 371 height 10
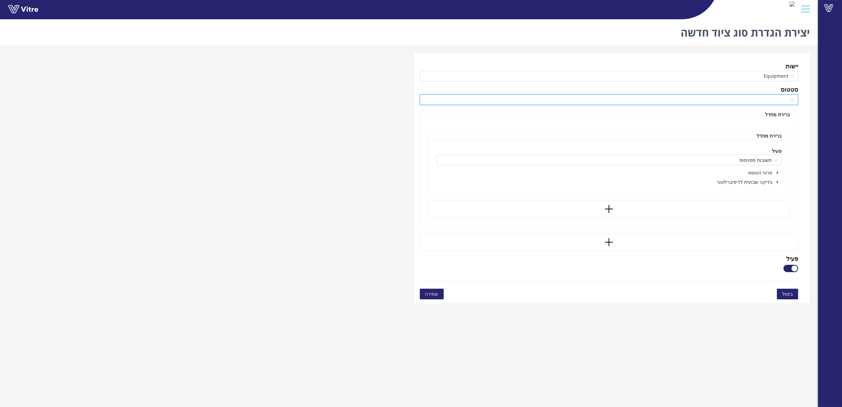
click at [774, 95] on input "search" at bounding box center [607, 100] width 366 height 10
click at [781, 112] on div "פעיל" at bounding box center [609, 112] width 371 height 7
click at [782, 183] on div "פעיל תשובות מסוימות פרטי הטופס בדיקה שבועית לדיפיברילטור" at bounding box center [610, 167] width 362 height 56
click at [780, 184] on span at bounding box center [778, 182] width 8 height 8
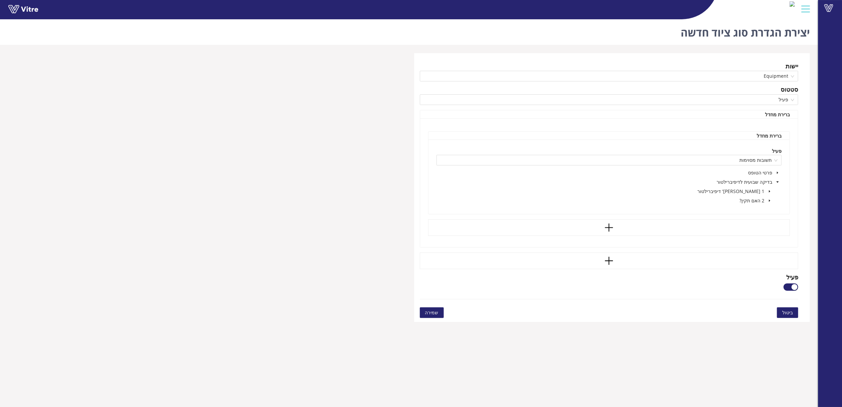
click at [770, 201] on icon "caret-down" at bounding box center [769, 200] width 1 height 2
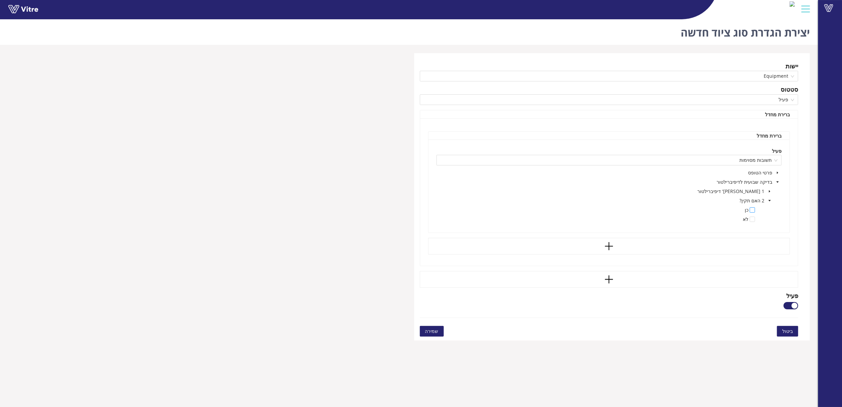
click at [751, 211] on span at bounding box center [752, 209] width 5 height 5
click at [440, 332] on button "שמירה" at bounding box center [432, 331] width 24 height 11
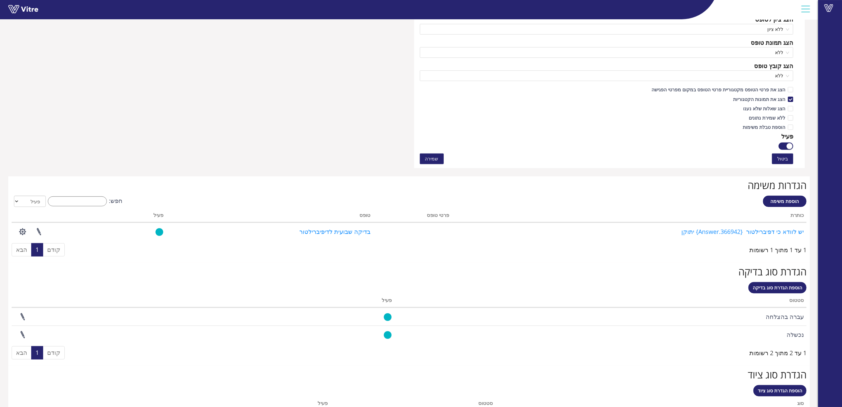
scroll to position [400, 0]
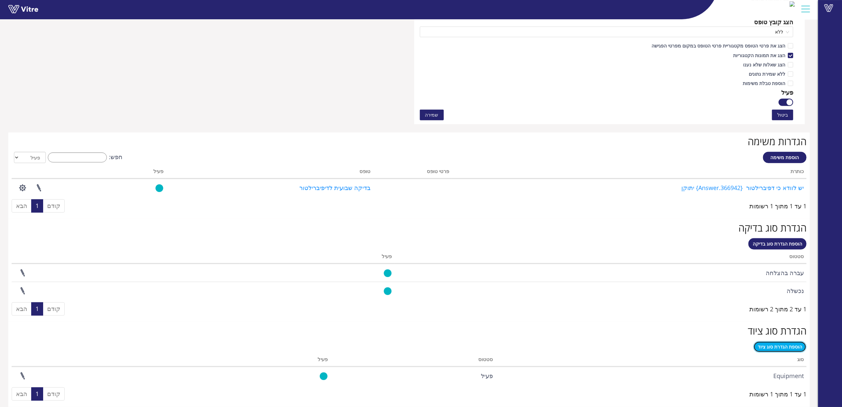
click at [788, 348] on span "הוספת הגדרת סוג ציוד" at bounding box center [780, 346] width 44 height 6
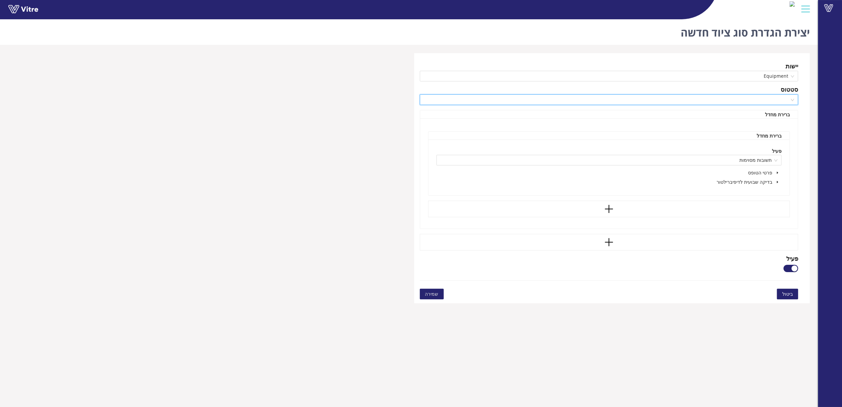
click at [765, 95] on input "search" at bounding box center [607, 100] width 366 height 10
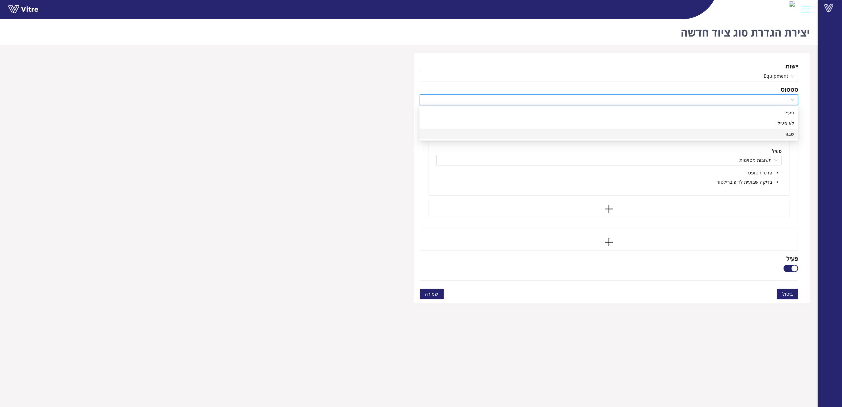
drag, startPoint x: 769, startPoint y: 128, endPoint x: 769, endPoint y: 133, distance: 5.7
click at [769, 133] on div "פעיל לא פעיל שבור" at bounding box center [609, 123] width 379 height 32
click at [769, 133] on div "שבור" at bounding box center [609, 133] width 371 height 7
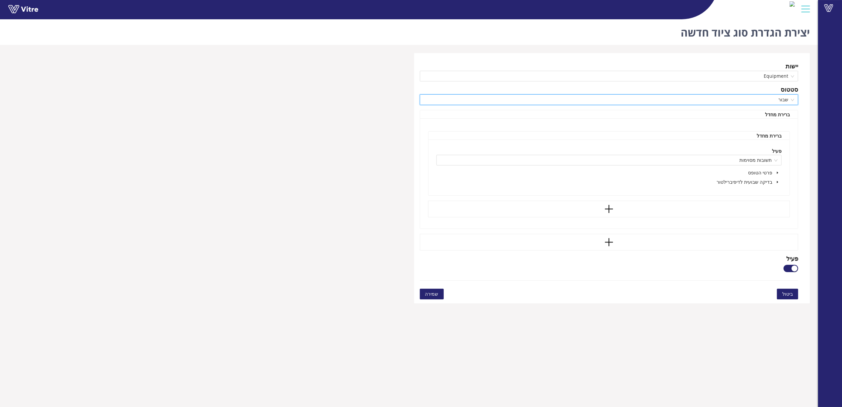
click at [781, 180] on span at bounding box center [778, 182] width 8 height 8
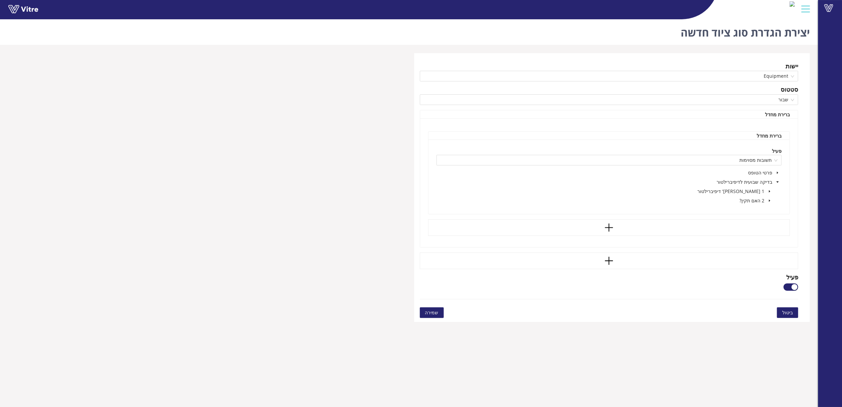
click at [771, 200] on icon "caret-down" at bounding box center [769, 200] width 3 height 3
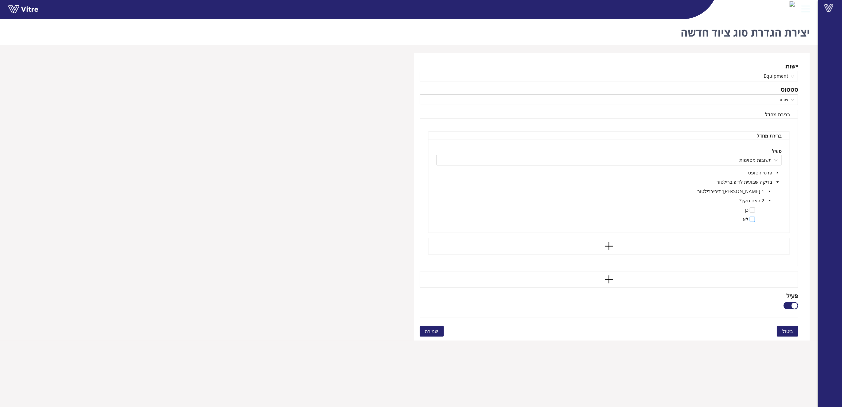
click at [750, 220] on span at bounding box center [752, 218] width 5 height 5
click at [434, 333] on span "שמירה" at bounding box center [431, 330] width 13 height 7
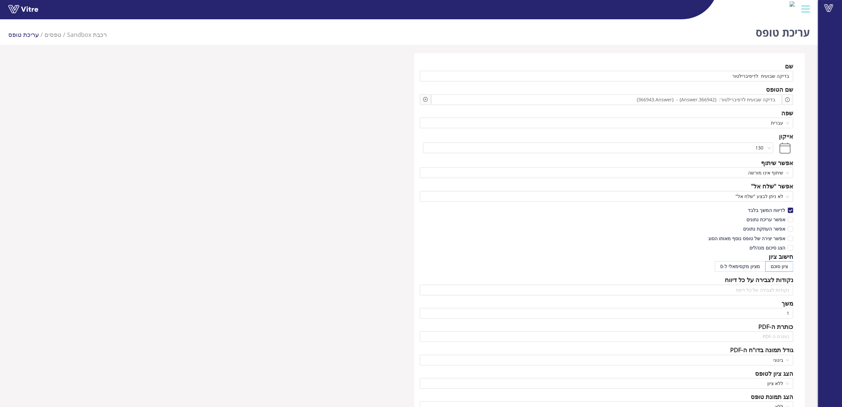
click at [313, 169] on div "שם בדיקה שבועית לדיפיברילטור שם הטופס בדיקה שבועית לדפיברילטור: {366942.Answer}…" at bounding box center [409, 287] width 802 height 469
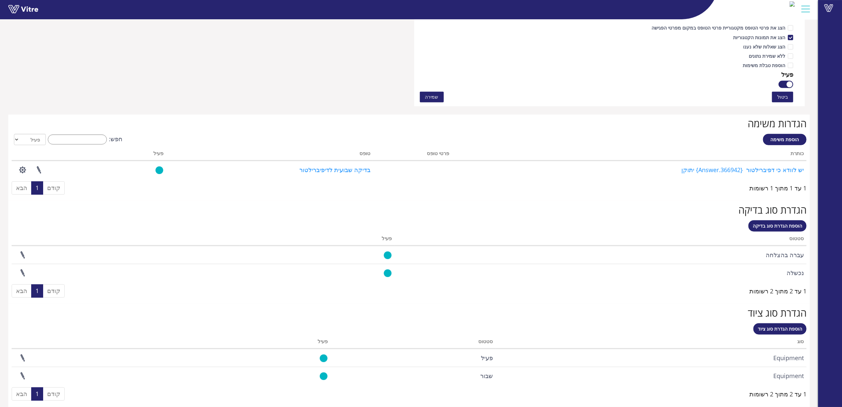
click at [435, 96] on span "שמירה" at bounding box center [431, 96] width 13 height 7
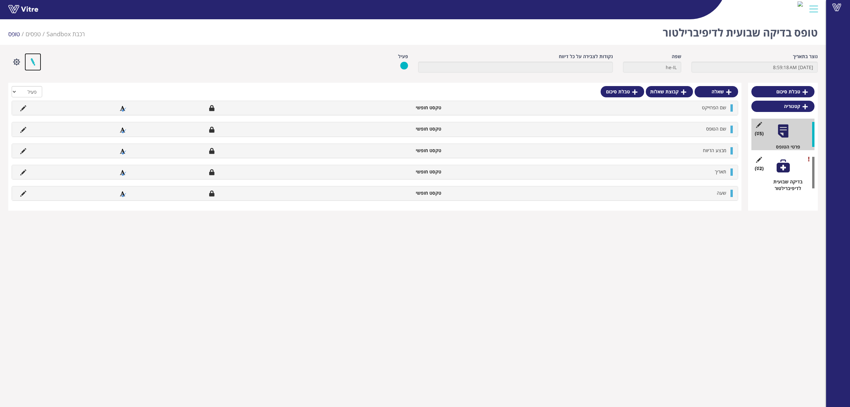
click at [33, 59] on link at bounding box center [33, 62] width 17 height 18
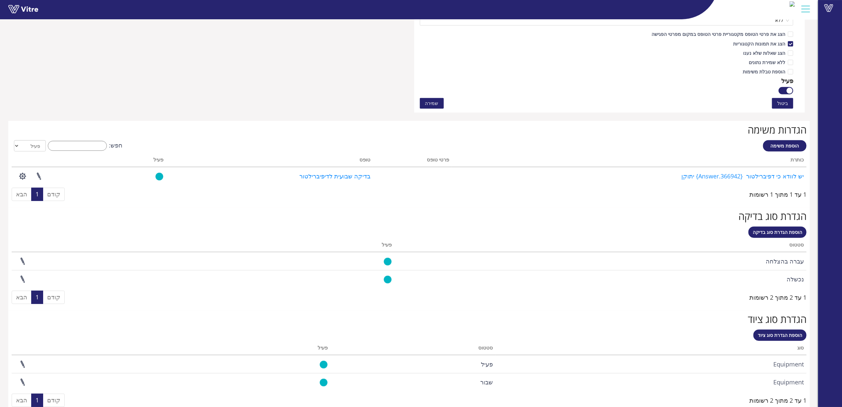
scroll to position [418, 0]
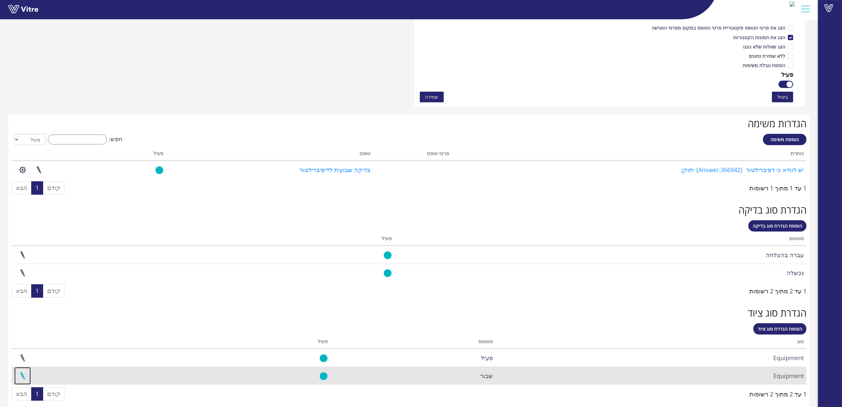
click at [25, 376] on link at bounding box center [22, 376] width 17 height 18
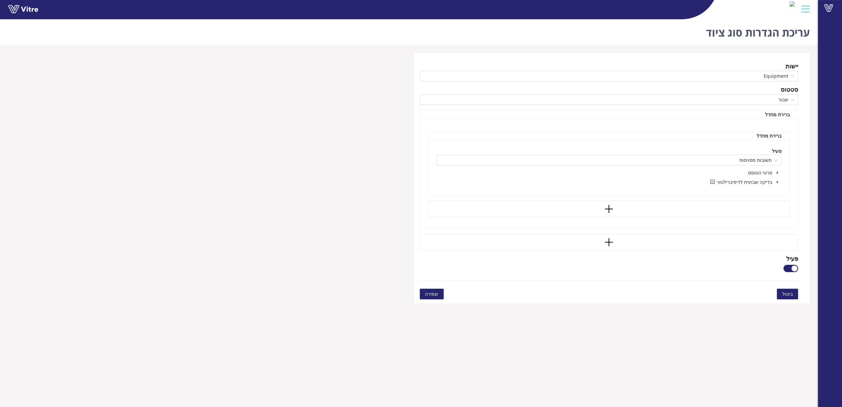
click at [778, 183] on icon "caret-down" at bounding box center [777, 181] width 3 height 3
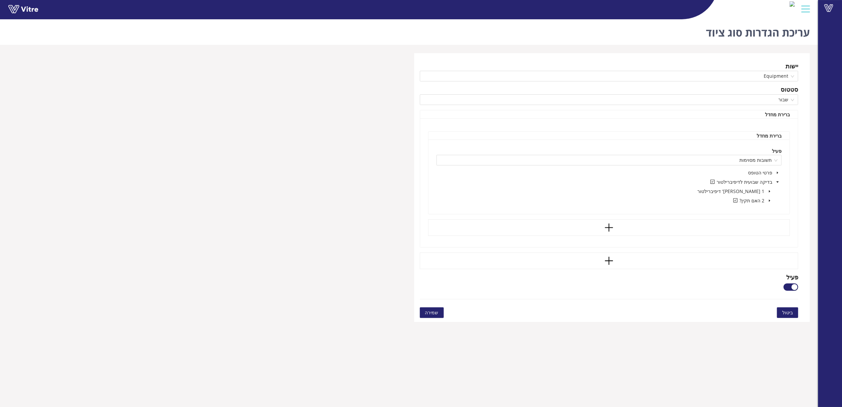
click at [770, 200] on icon "caret-down" at bounding box center [769, 200] width 3 height 3
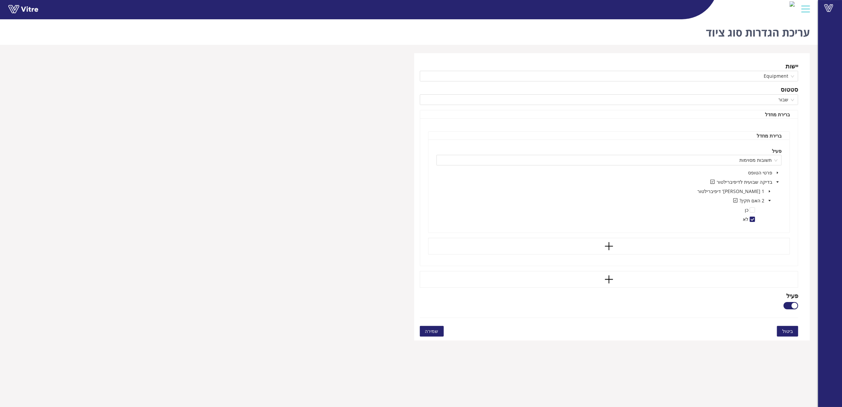
click at [431, 333] on span "שמירה" at bounding box center [431, 330] width 13 height 7
